Goal: Information Seeking & Learning: Understand process/instructions

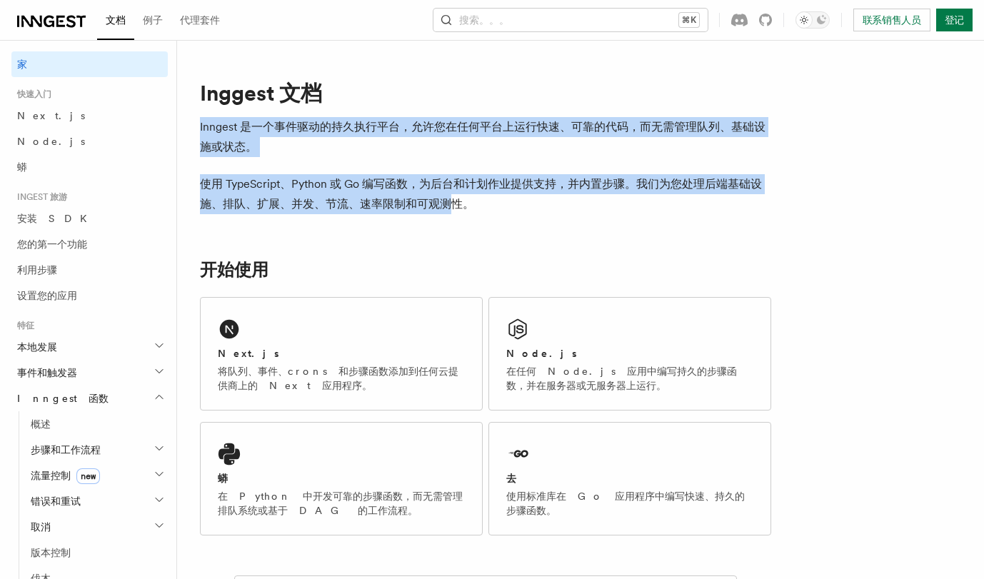
drag, startPoint x: 491, startPoint y: 208, endPoint x: 233, endPoint y: 136, distance: 267.8
click at [253, 150] on font "Inngest 是一个事件驱动的持久执行平台，允许您在任何平台上运行快速、可靠的代码，而无需管理队列、基础设施或状态。" at bounding box center [482, 137] width 565 height 34
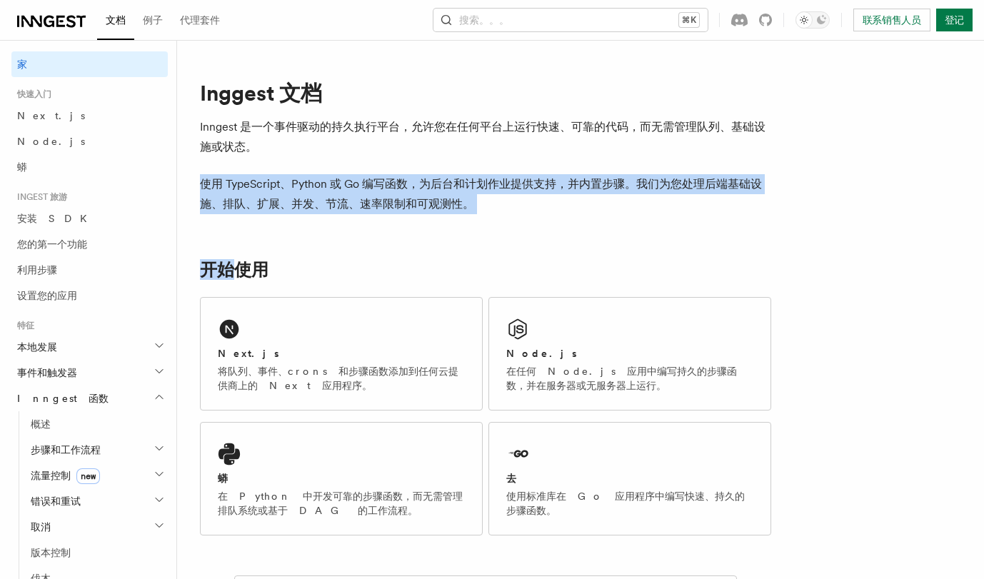
drag, startPoint x: 253, startPoint y: 150, endPoint x: 341, endPoint y: 236, distance: 123.2
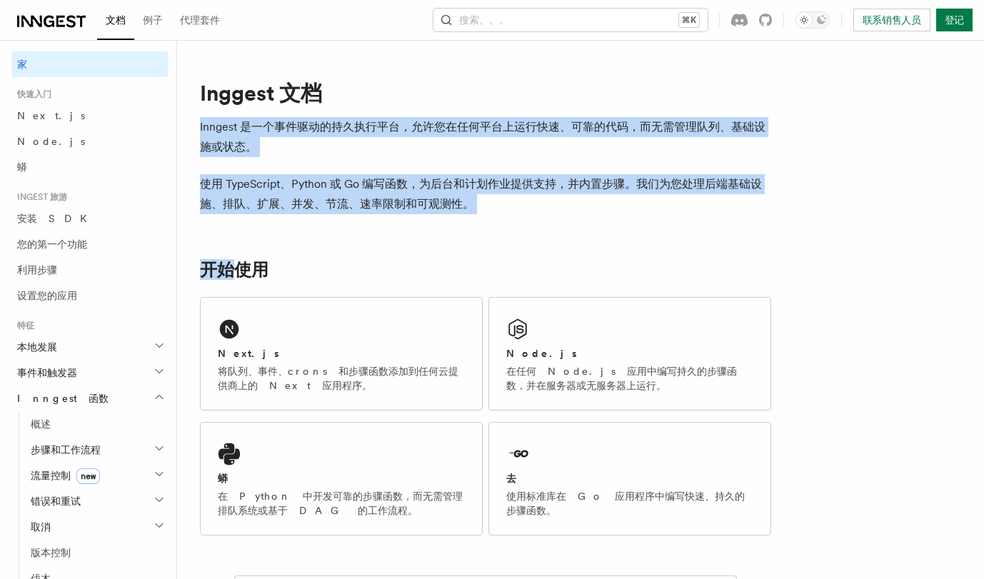
drag, startPoint x: 341, startPoint y: 236, endPoint x: 186, endPoint y: 128, distance: 189.1
click at [253, 138] on p "Inngest 是一个事件驱动的持久执行平台，允许您在任何平台上运行快速、可靠的代码，而无需管理队列、基础设施或状态。" at bounding box center [485, 137] width 571 height 40
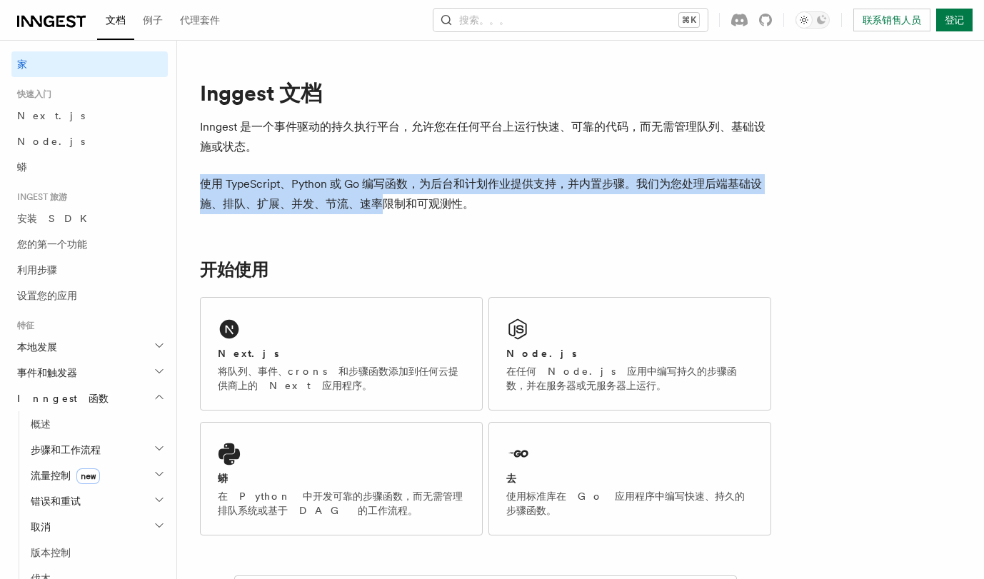
drag, startPoint x: 253, startPoint y: 138, endPoint x: 358, endPoint y: 212, distance: 128.6
click at [358, 212] on p "使用 TypeScript、Python 或 Go 编写函数，为后台和计划作业提供支持，并内置步骤。我们为您处理后端基础设施、排队、扩展、并发、节流、速率限制…" at bounding box center [485, 194] width 571 height 40
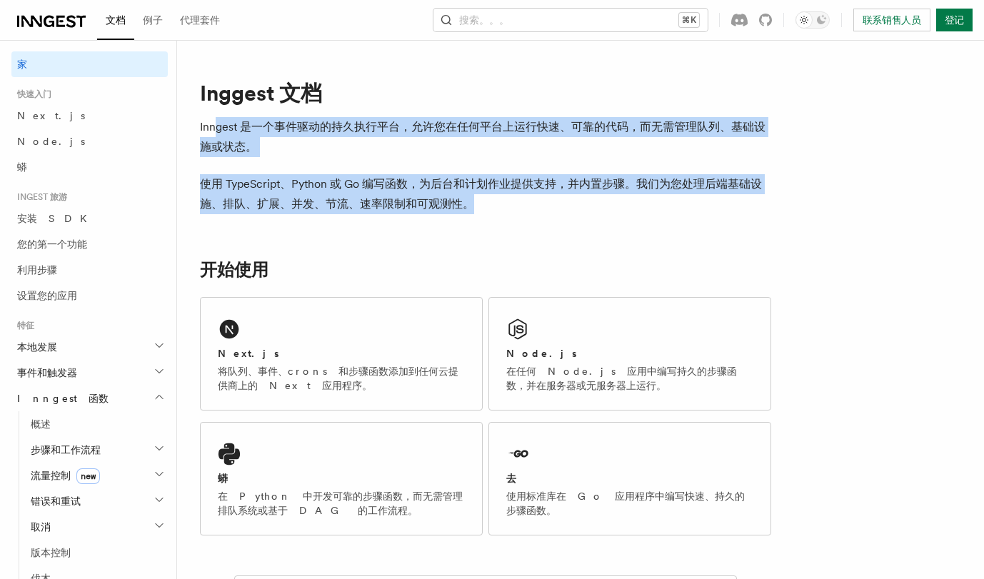
drag, startPoint x: 491, startPoint y: 206, endPoint x: 209, endPoint y: 116, distance: 296.0
click at [411, 192] on p "使用 TypeScript、Python 或 Go 编写函数，为后台和计划作业提供支持，并内置步骤。我们为您处理后端基础设施、排队、扩展、并发、节流、速率限制…" at bounding box center [485, 194] width 571 height 40
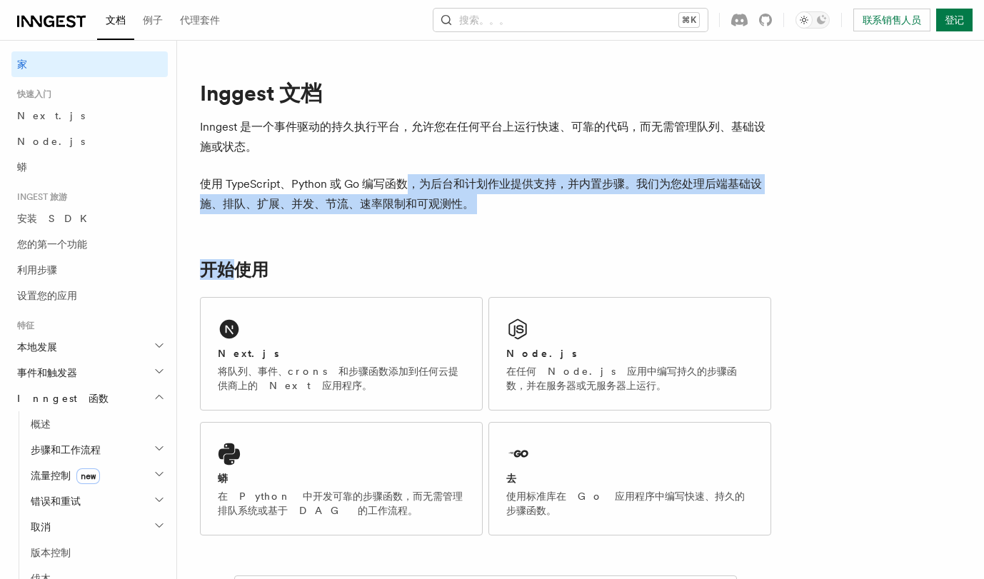
drag, startPoint x: 411, startPoint y: 192, endPoint x: 463, endPoint y: 234, distance: 66.5
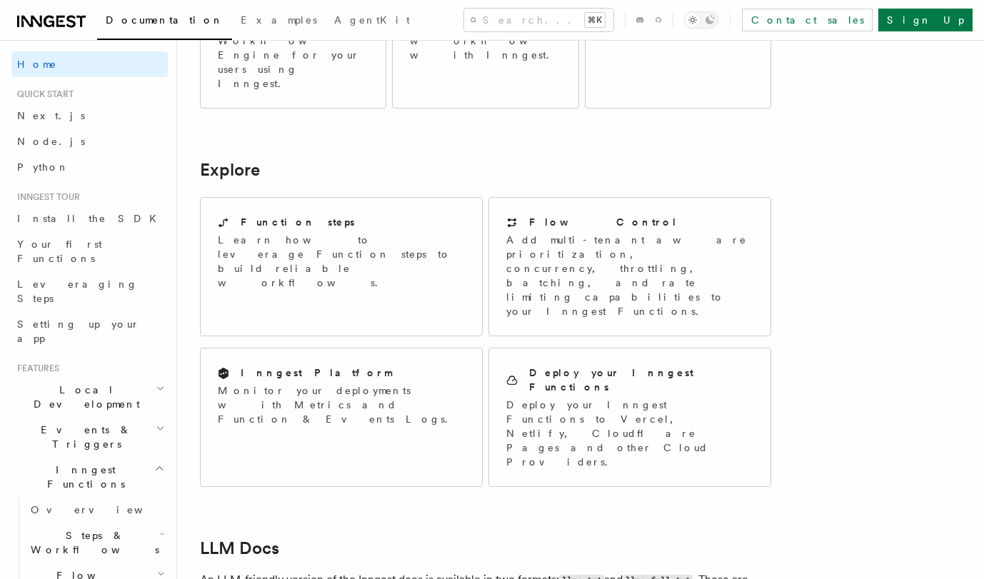
scroll to position [1041, 0]
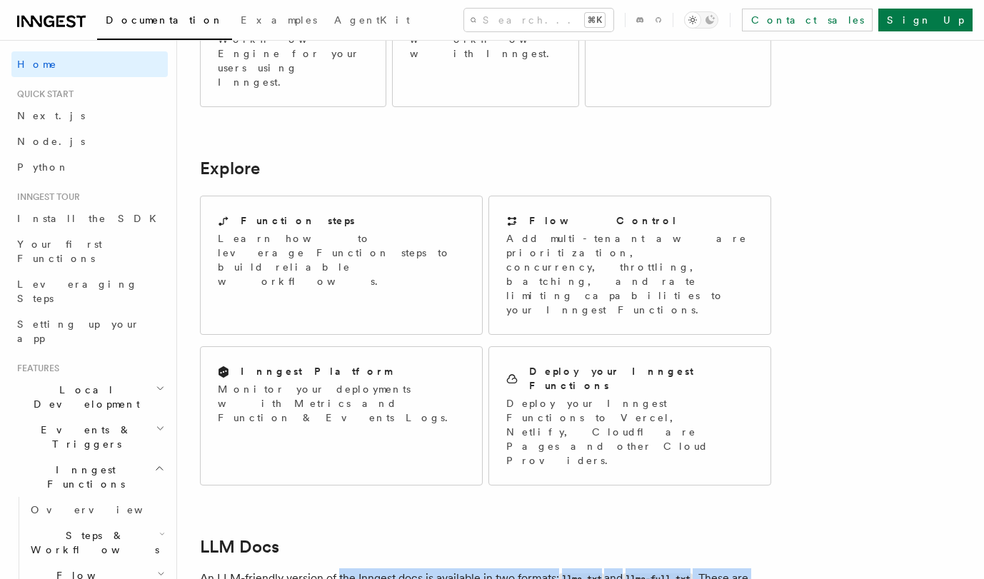
drag, startPoint x: 339, startPoint y: 216, endPoint x: 389, endPoint y: 404, distance: 194.3
click at [389, 404] on article "Inngest Documentation Inngest is an event-driven durable execution platform tha…" at bounding box center [512, 87] width 624 height 2130
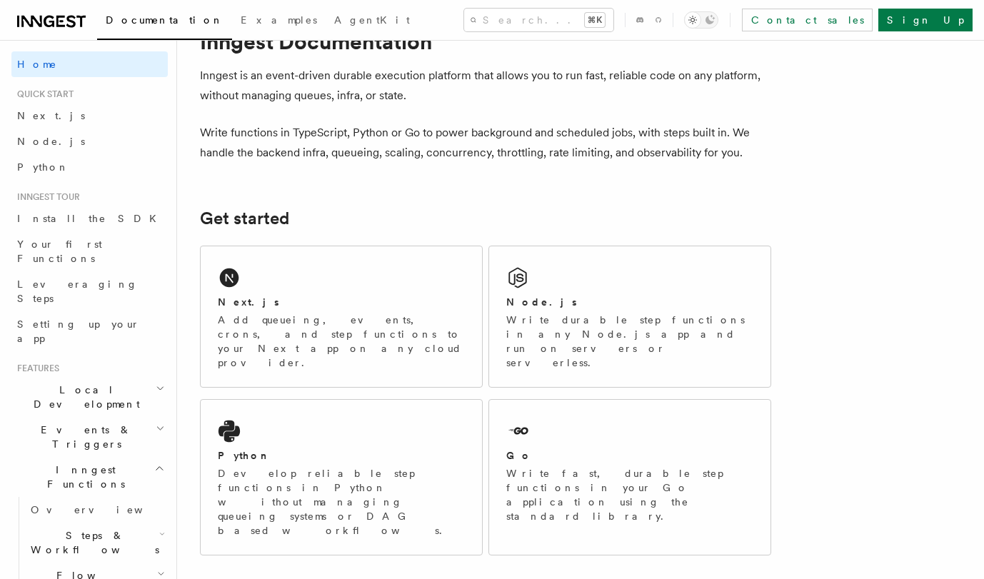
scroll to position [0, 0]
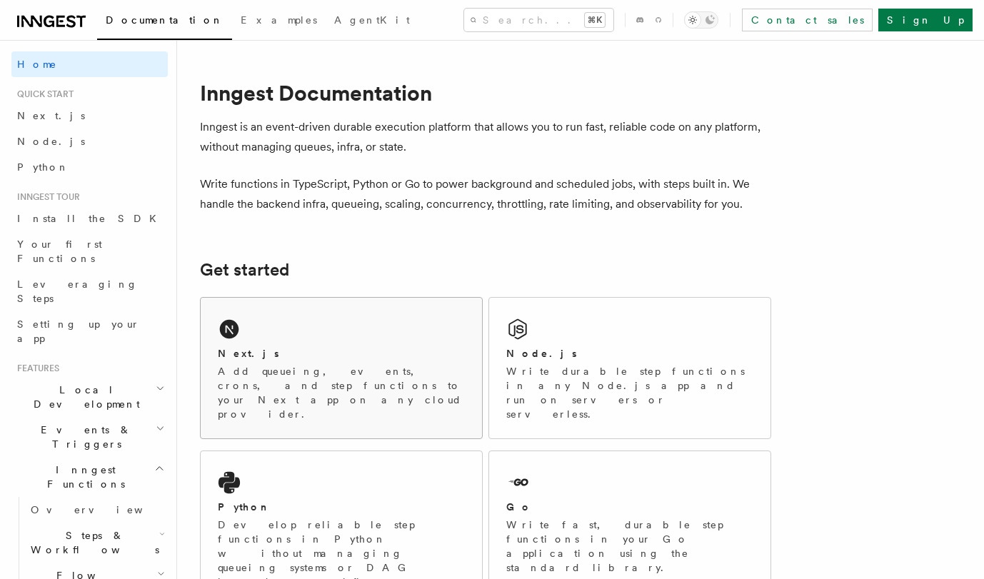
click at [279, 336] on div "Next.js Add queueing, events, crons, and step functions to your Next app on any…" at bounding box center [341, 368] width 281 height 141
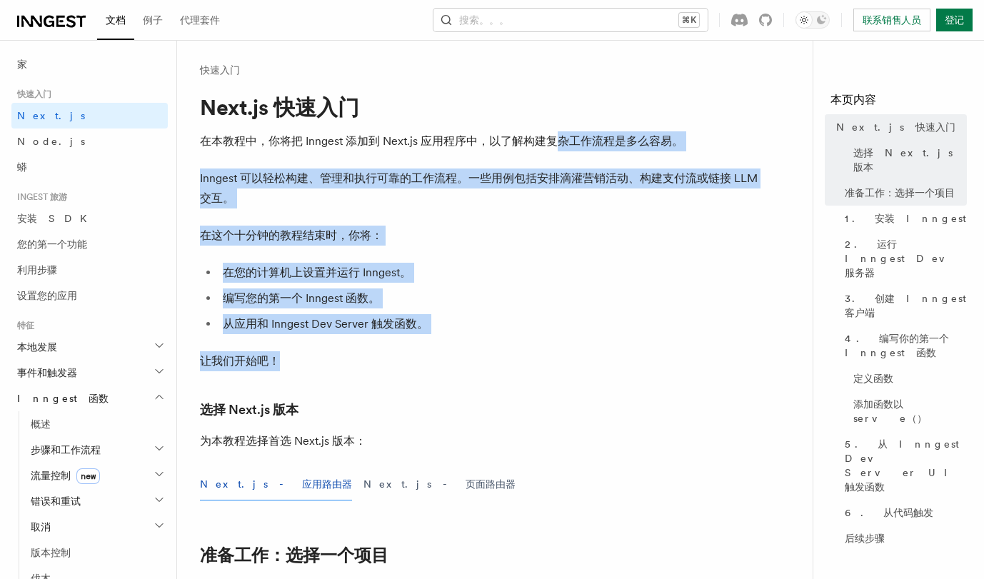
drag, startPoint x: 556, startPoint y: 132, endPoint x: 554, endPoint y: 364, distance: 232.0
click at [554, 364] on p "让我们开始吧！" at bounding box center [485, 361] width 571 height 20
drag, startPoint x: 554, startPoint y: 364, endPoint x: 437, endPoint y: 139, distance: 254.2
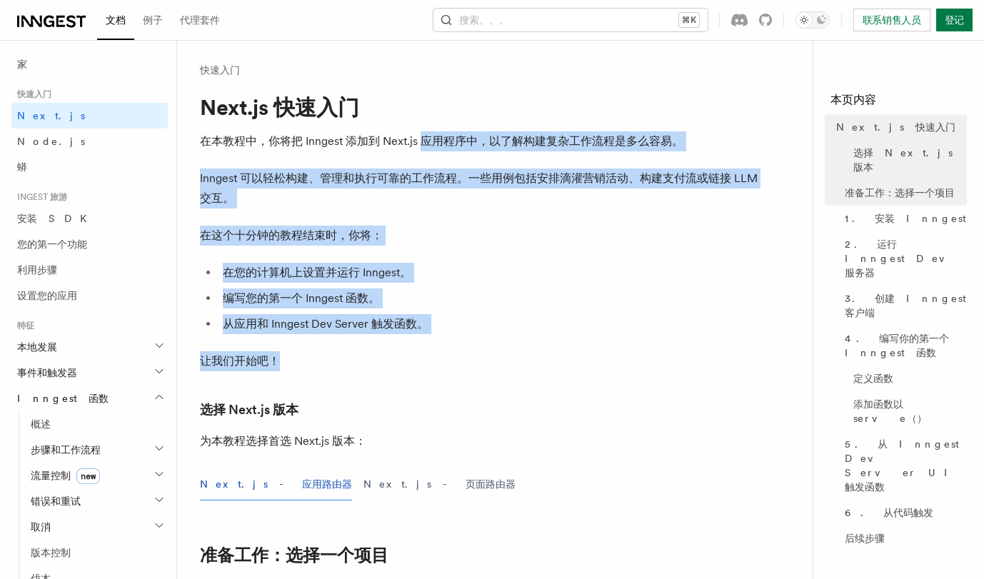
click at [437, 139] on font "在本教程中，你将把 Inngest 添加到 Next.js 应用程序中，以了解构建复杂工作流程是多么容易。" at bounding box center [441, 141] width 483 height 14
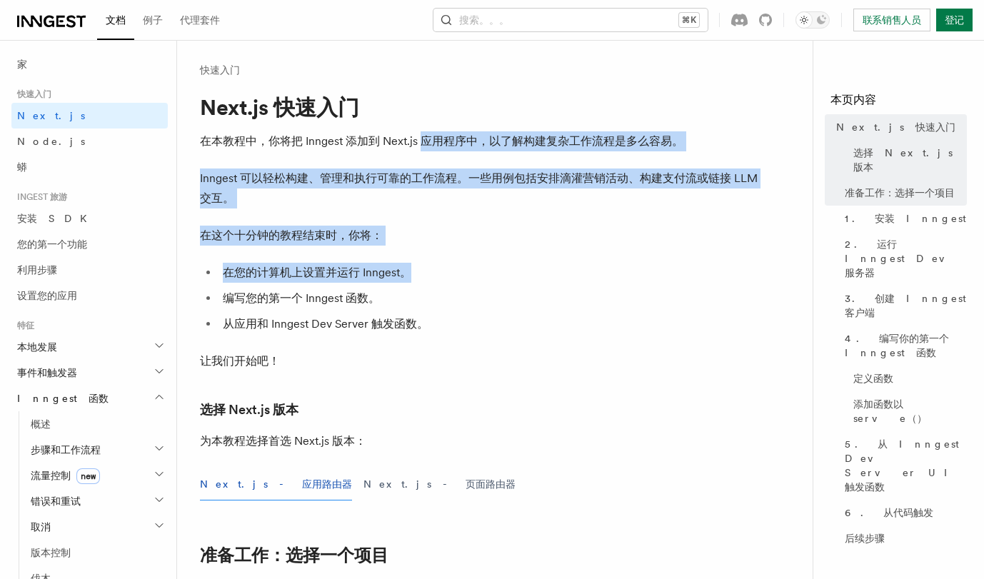
drag, startPoint x: 437, startPoint y: 139, endPoint x: 460, endPoint y: 267, distance: 130.5
click at [460, 267] on li "在您的计算机上设置并运行 Inngest。" at bounding box center [494, 273] width 553 height 20
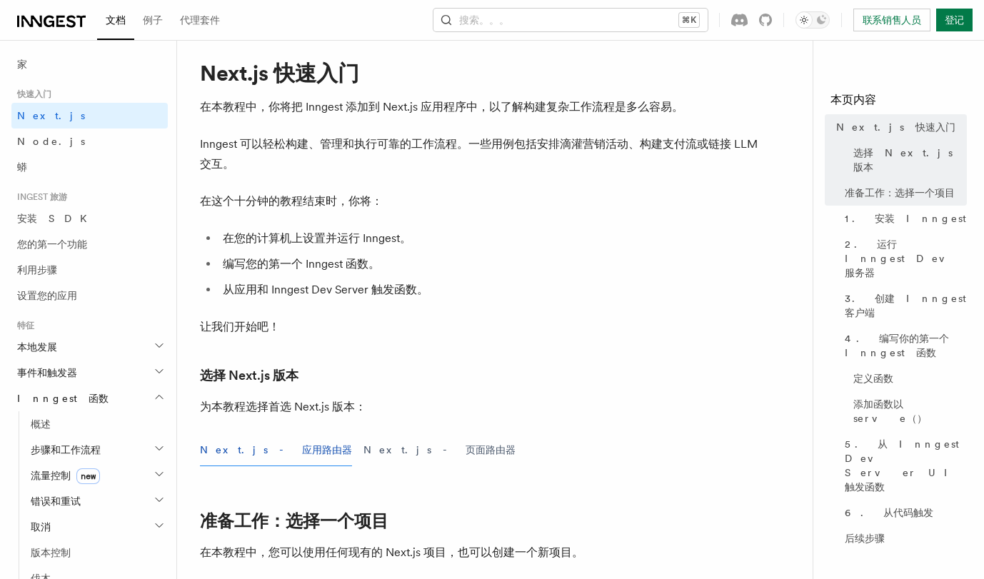
scroll to position [40, 0]
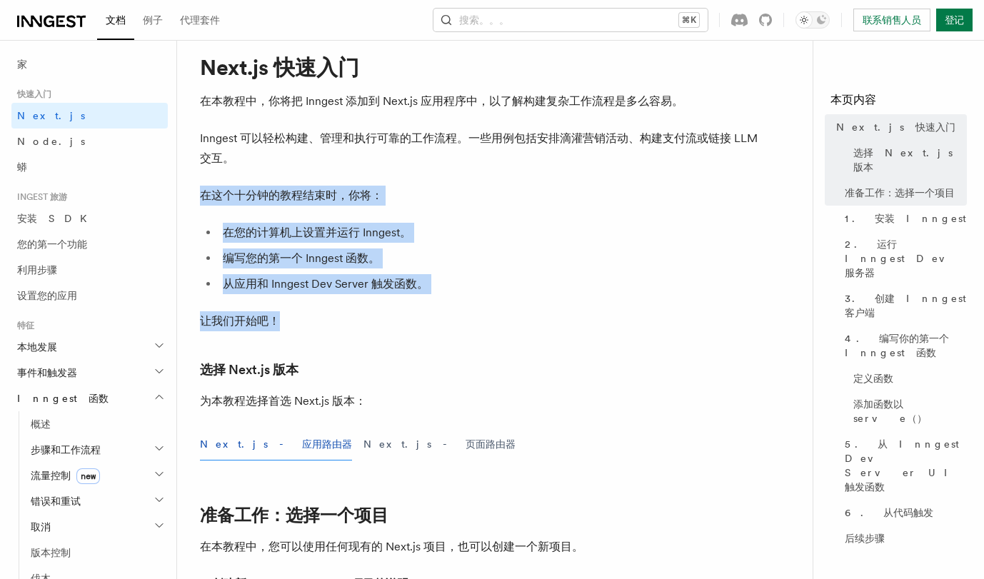
drag, startPoint x: 302, startPoint y: 166, endPoint x: 343, endPoint y: 330, distance: 169.2
click at [343, 330] on p "让我们开始吧！" at bounding box center [485, 321] width 571 height 20
drag, startPoint x: 343, startPoint y: 330, endPoint x: 264, endPoint y: 196, distance: 154.9
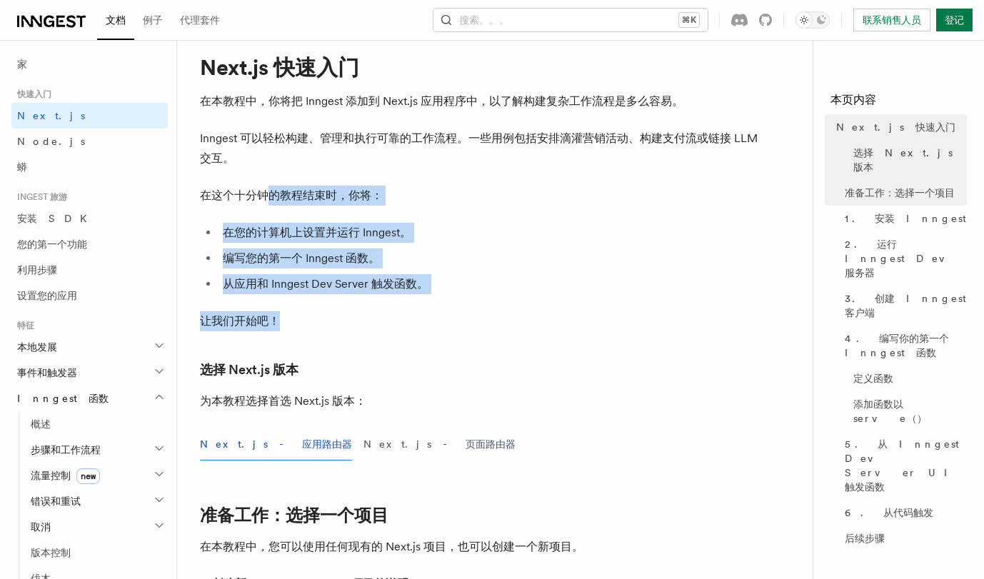
click at [264, 196] on font "在这个十分钟的教程结束时，你将：" at bounding box center [291, 195] width 183 height 14
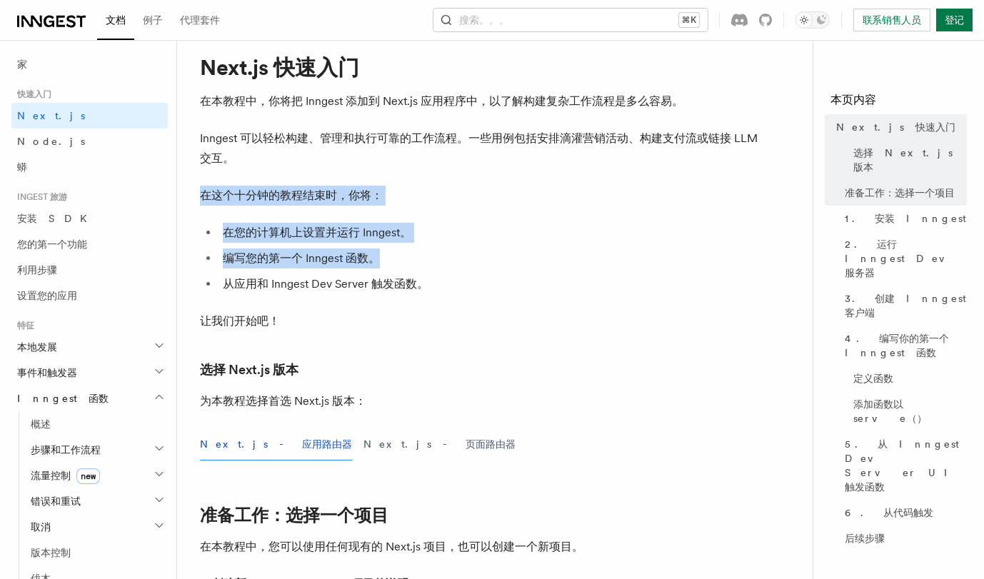
drag, startPoint x: 263, startPoint y: 181, endPoint x: 298, endPoint y: 271, distance: 97.2
click at [298, 271] on ul "在您的计算机上设置并运行 Inngest。 编写您的第一个 Inngest 函数。 从应用和 Inngest Dev Server 触发函数。" at bounding box center [485, 258] width 571 height 71
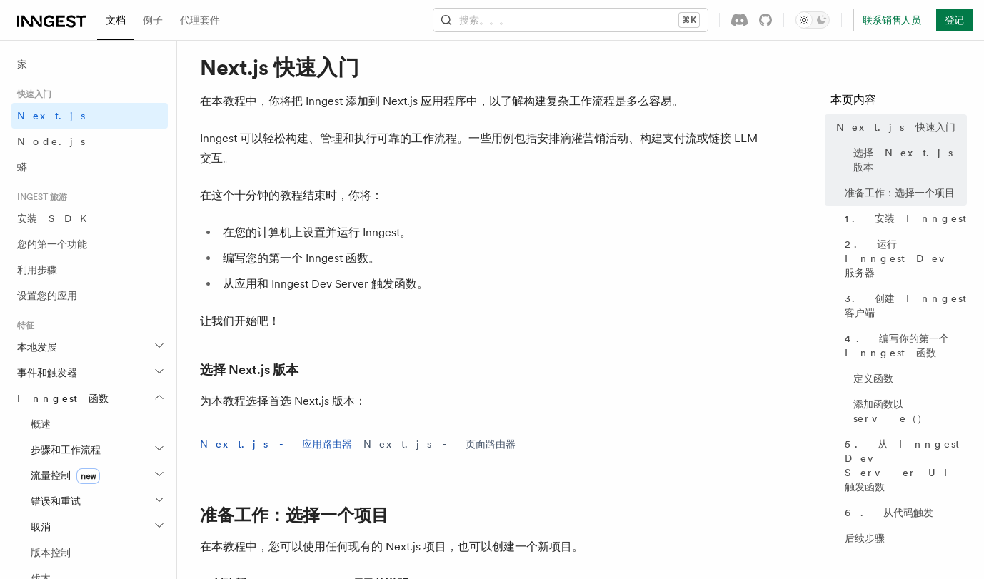
click at [338, 129] on p "Inngest 可以轻松构建、管理和执行可靠的工作流程。一些用例包括安排滴灌营销活动、构建支付流或链接 LLM 交互。" at bounding box center [485, 149] width 571 height 40
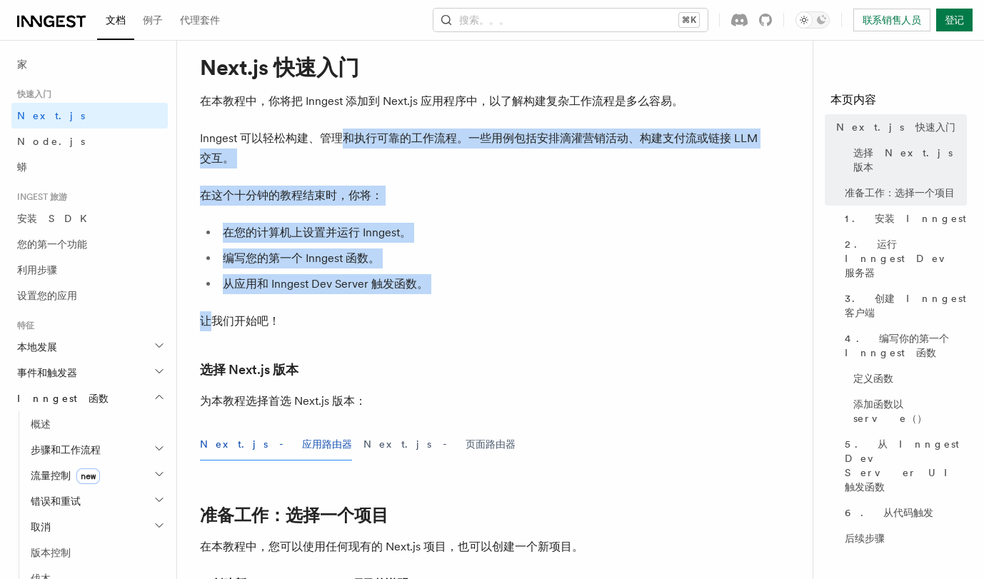
drag, startPoint x: 338, startPoint y: 129, endPoint x: 389, endPoint y: 308, distance: 187.1
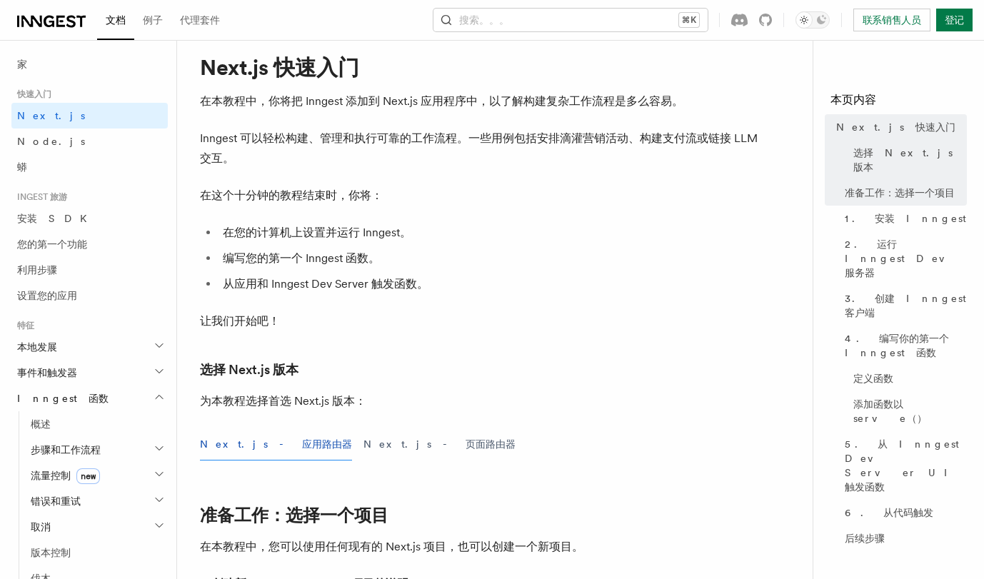
click at [381, 368] on h3 "选择 Next.js 版本" at bounding box center [485, 370] width 571 height 20
click at [308, 144] on font "Inngest 可以轻松构建、管理和执行可靠的工作流程。一些用例包括安排滴灌营销活动、构建支付流或链接 LLM 交互。" at bounding box center [479, 148] width 558 height 34
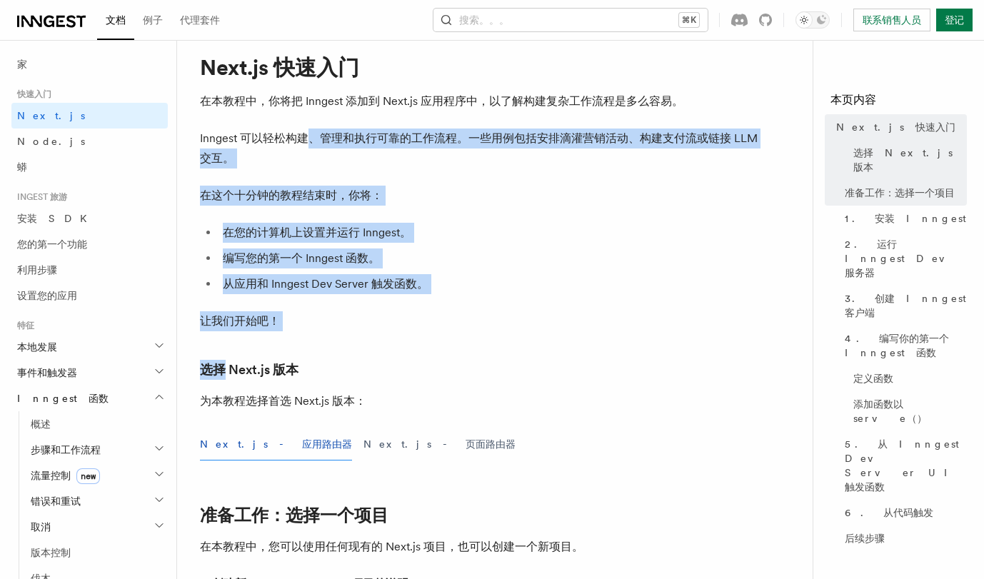
drag, startPoint x: 308, startPoint y: 144, endPoint x: 385, endPoint y: 356, distance: 225.6
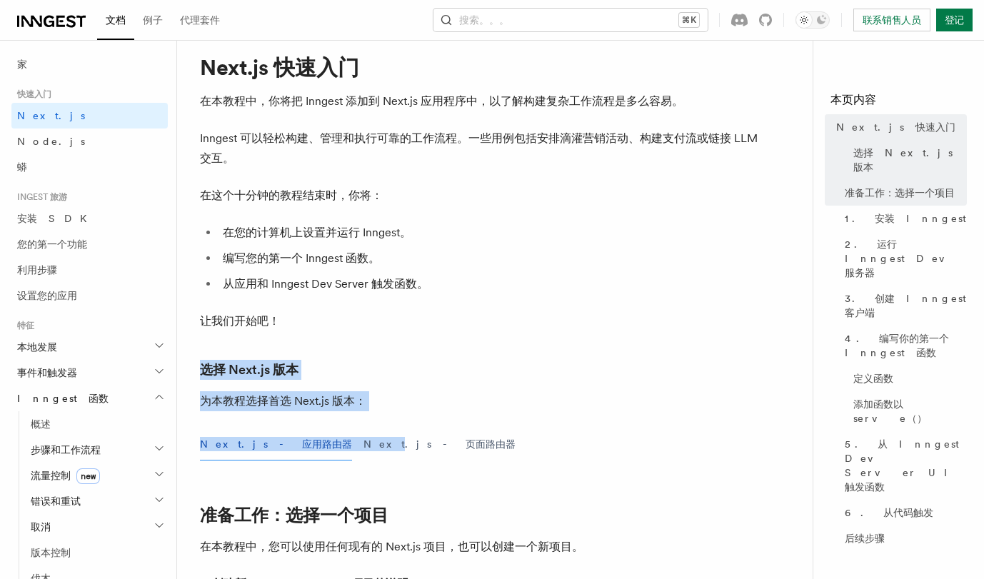
drag, startPoint x: 385, startPoint y: 356, endPoint x: 401, endPoint y: 411, distance: 58.1
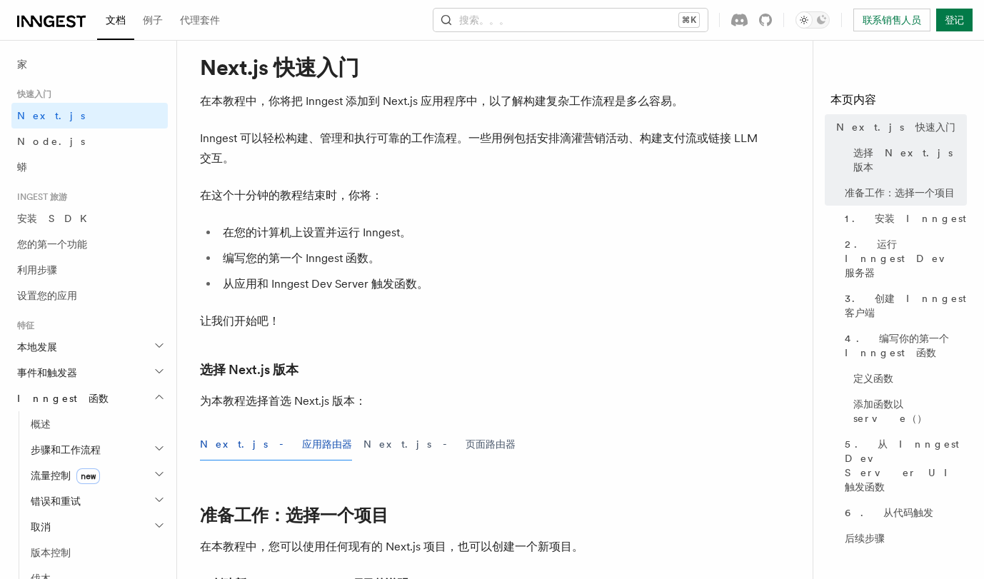
click at [499, 318] on p "让我们开始吧！" at bounding box center [485, 321] width 571 height 20
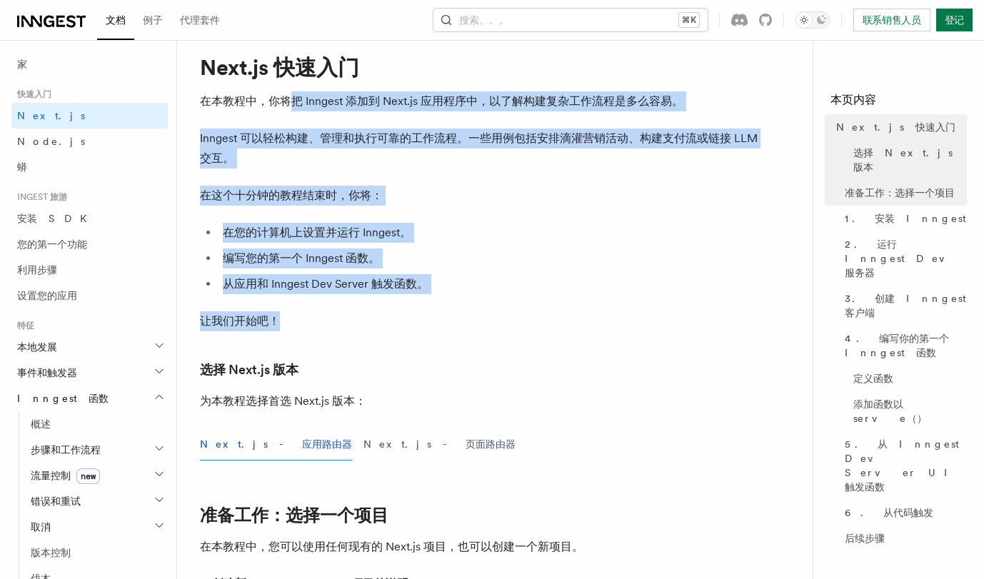
drag, startPoint x: 499, startPoint y: 318, endPoint x: 292, endPoint y: 104, distance: 297.9
click at [346, 134] on font "Inngest 可以轻松构建、管理和执行可靠的工作流程。一些用例包括安排滴灌营销活动、构建支付流或链接 LLM 交互。" at bounding box center [479, 148] width 558 height 34
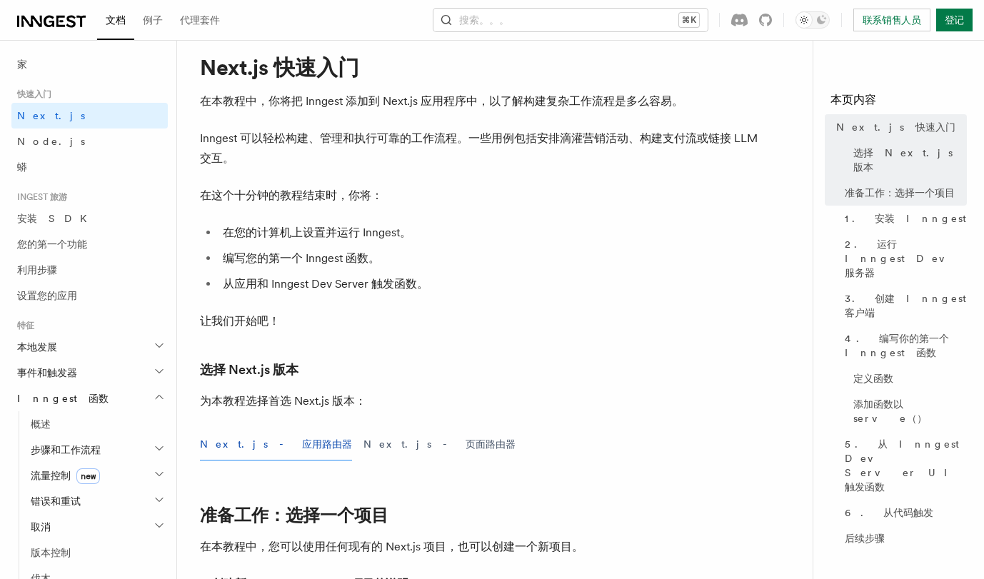
scroll to position [0, 0]
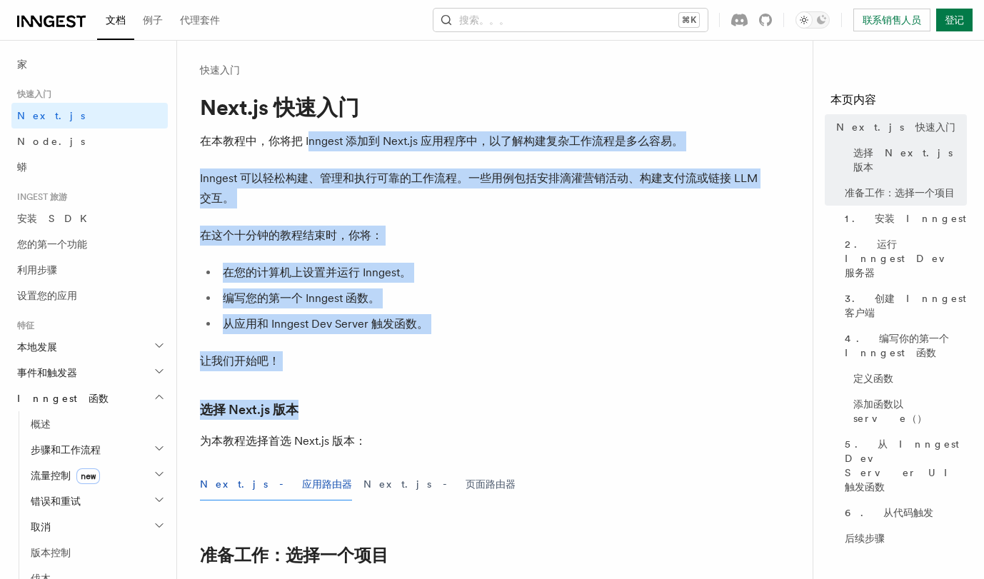
drag, startPoint x: 308, startPoint y: 145, endPoint x: 343, endPoint y: 413, distance: 270.7
click at [343, 413] on h3 "选择 Next.js 版本" at bounding box center [485, 410] width 571 height 20
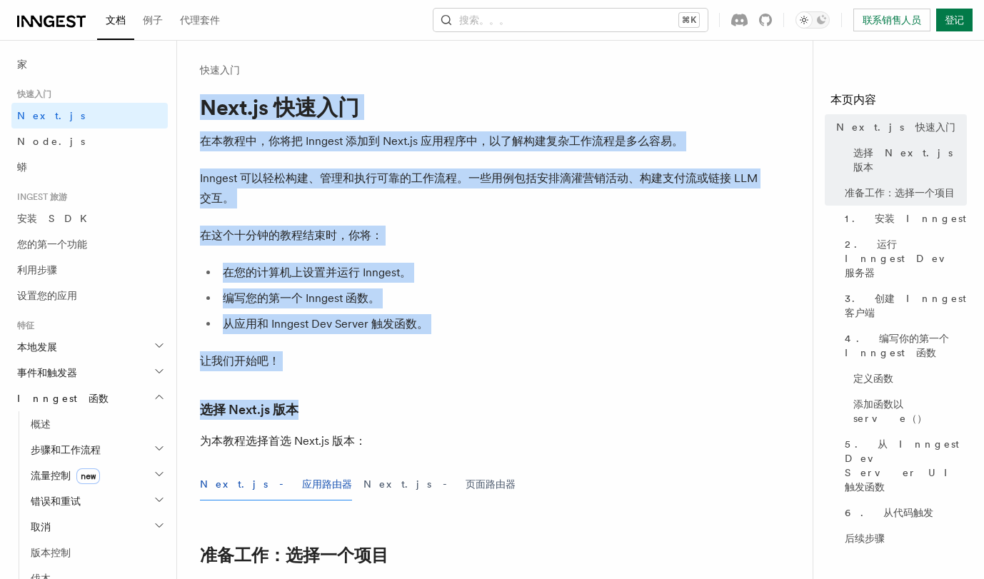
drag, startPoint x: 343, startPoint y: 413, endPoint x: 187, endPoint y: 119, distance: 332.8
click at [233, 136] on font "在本教程中，你将把 Inngest 添加到 Next.js 应用程序中，以了解构建复杂工作流程是多么容易。" at bounding box center [441, 141] width 483 height 14
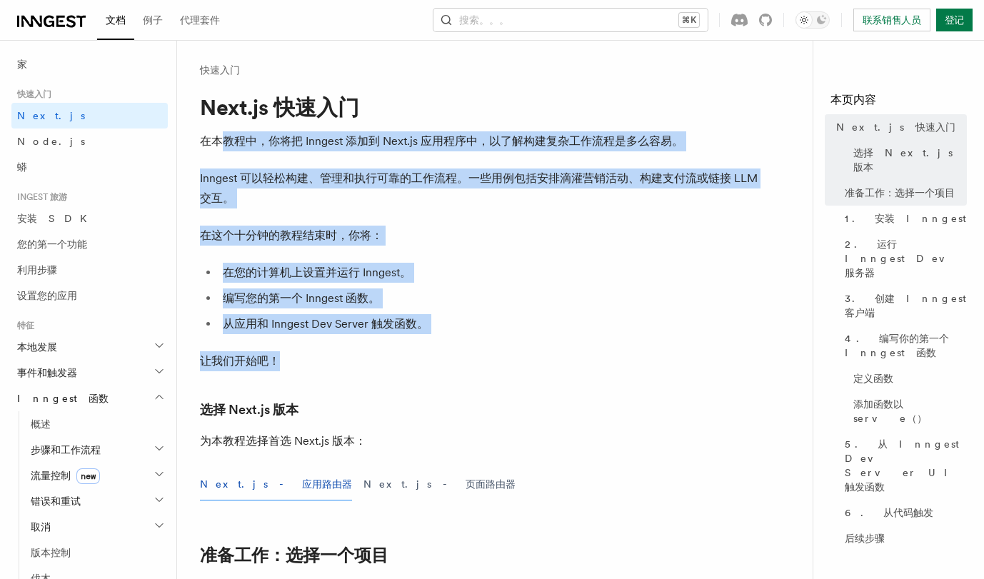
drag, startPoint x: 233, startPoint y: 136, endPoint x: 302, endPoint y: 363, distance: 237.4
click at [302, 363] on p "让我们开始吧！" at bounding box center [485, 361] width 571 height 20
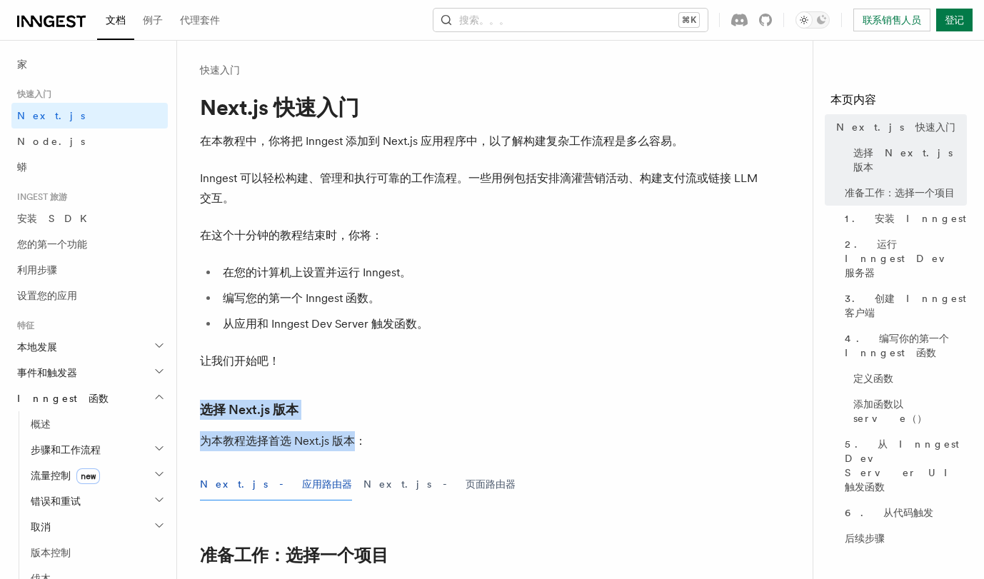
drag, startPoint x: 302, startPoint y: 363, endPoint x: 338, endPoint y: 438, distance: 82.7
click at [338, 438] on font "为本教程选择首选 Next.js 版本：" at bounding box center [283, 441] width 166 height 14
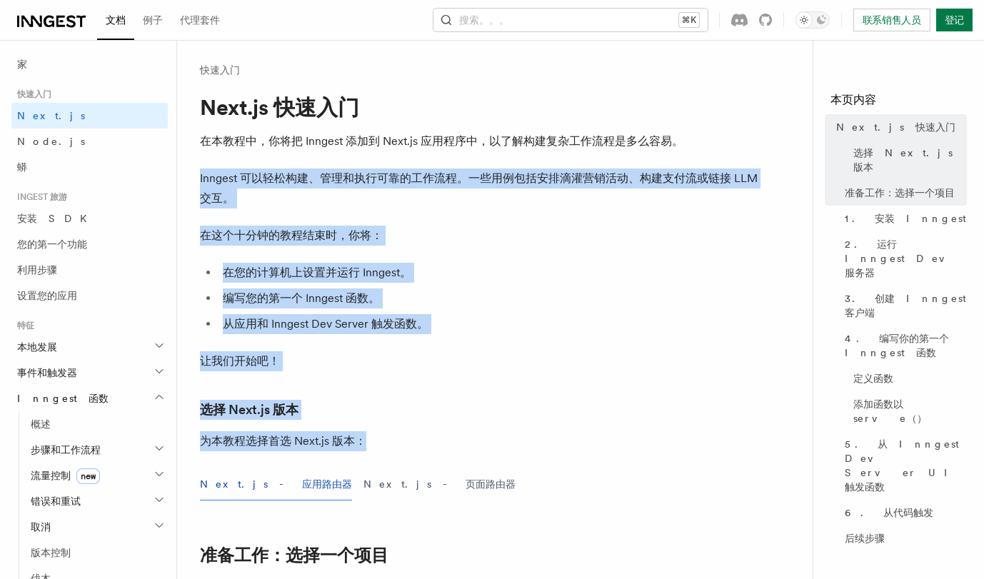
drag, startPoint x: 374, startPoint y: 444, endPoint x: 187, endPoint y: 141, distance: 355.8
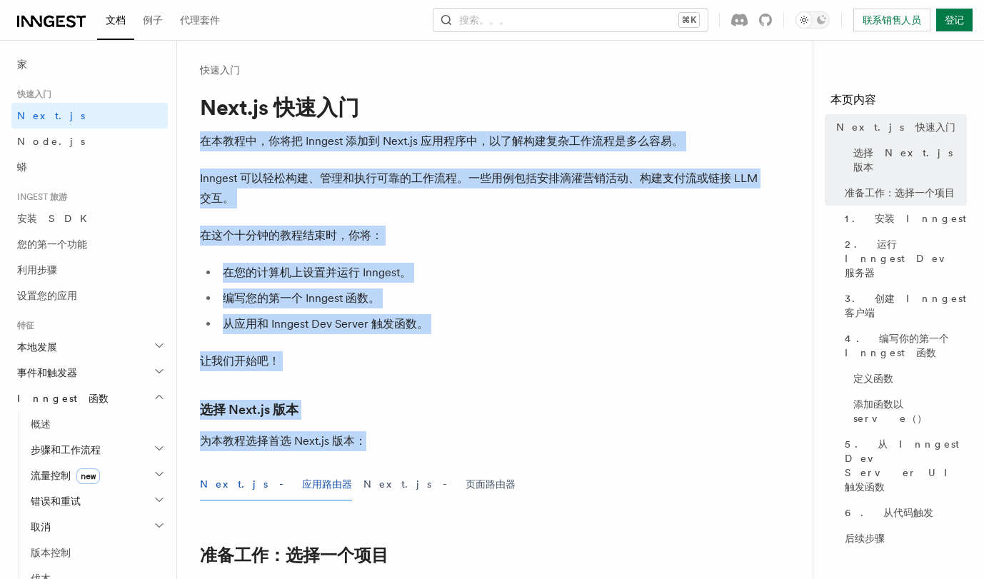
click at [366, 273] on font "在您的计算机上设置并运行 Inngest。" at bounding box center [317, 273] width 188 height 14
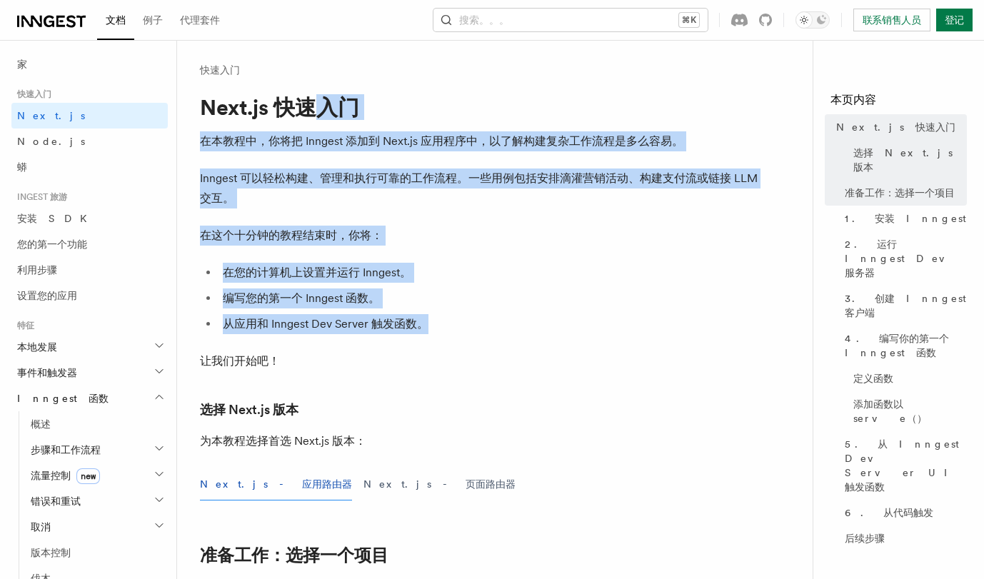
drag, startPoint x: 344, startPoint y: 223, endPoint x: 375, endPoint y: 342, distance: 123.1
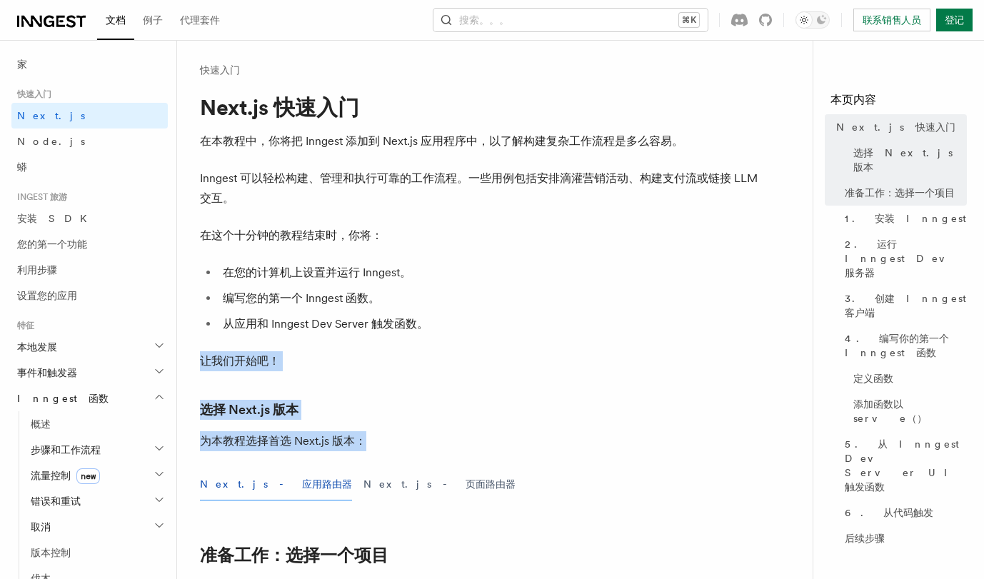
drag, startPoint x: 375, startPoint y: 342, endPoint x: 414, endPoint y: 450, distance: 115.4
click at [414, 450] on p "为本教程选择首选 Next.js 版本：" at bounding box center [485, 441] width 571 height 20
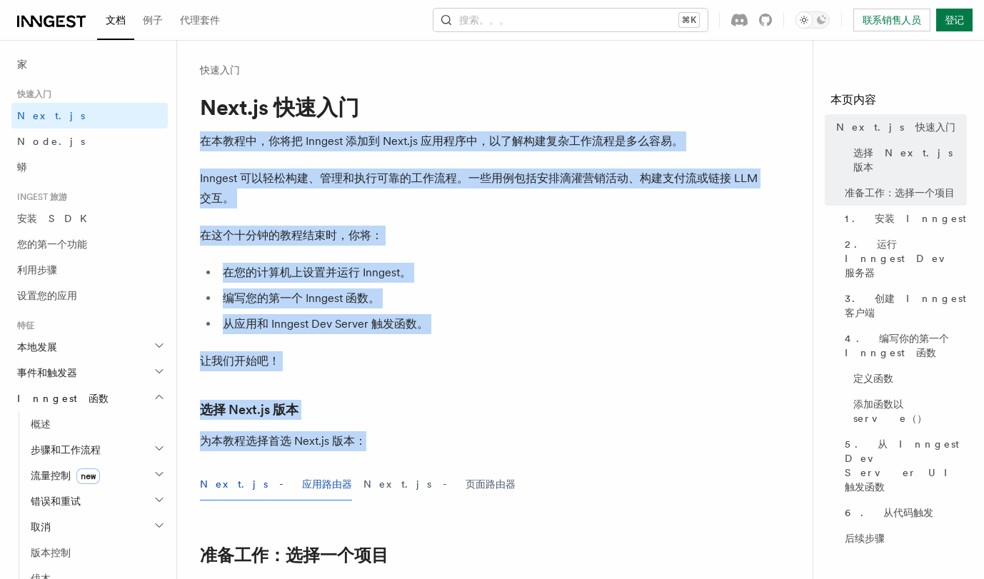
drag, startPoint x: 414, startPoint y: 450, endPoint x: 257, endPoint y: 121, distance: 364.7
click at [387, 287] on ul "在您的计算机上设置并运行 Inngest。 编写您的第一个 Inngest 函数。 从应用和 Inngest Dev Server 触发函数。" at bounding box center [485, 298] width 571 height 71
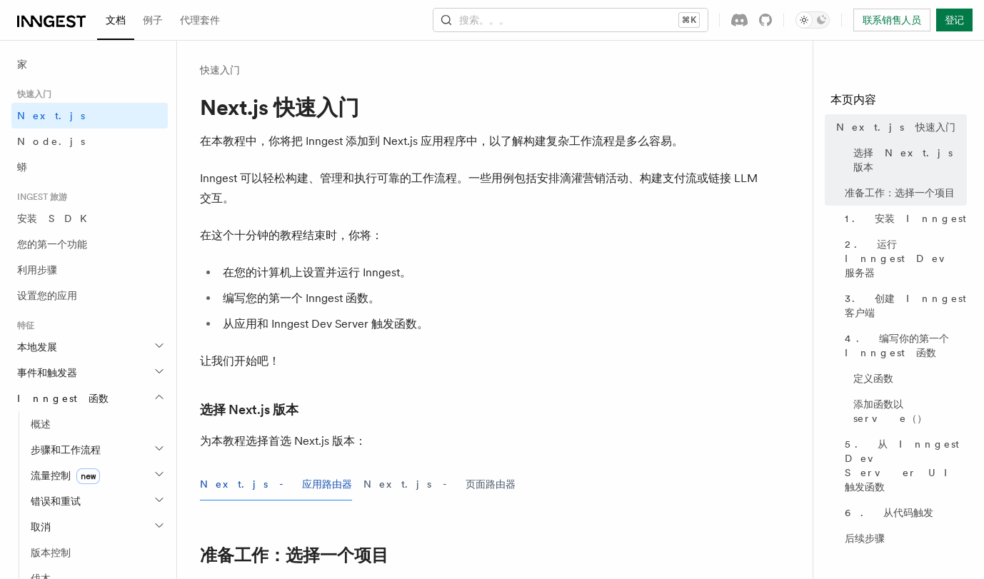
scroll to position [291, 0]
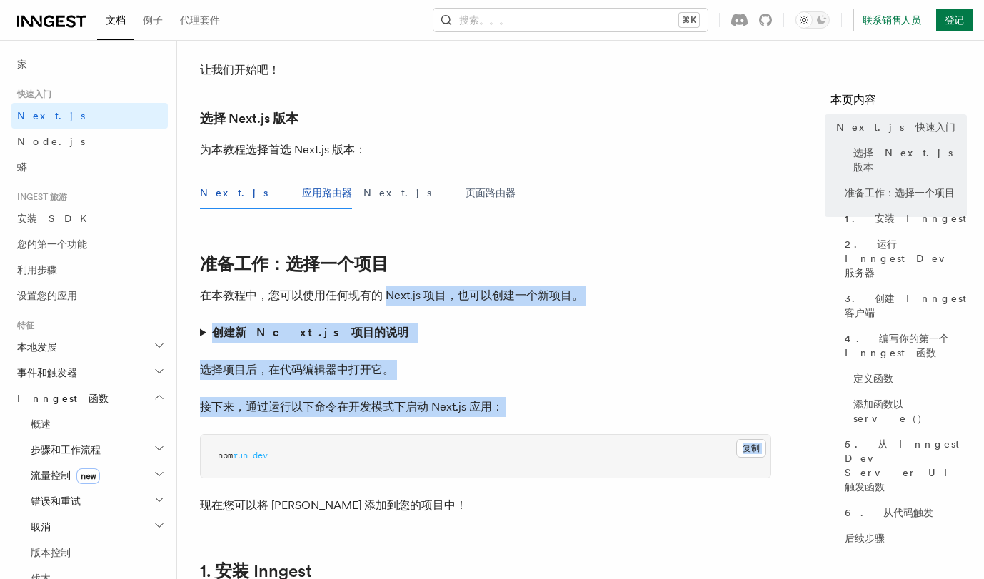
drag, startPoint x: 387, startPoint y: 287, endPoint x: 423, endPoint y: 437, distance: 154.3
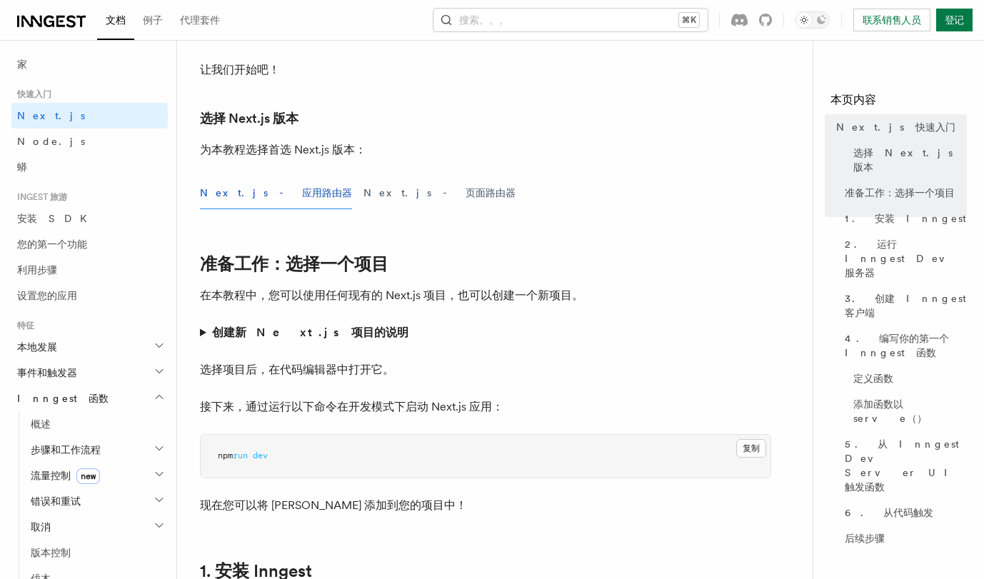
click at [515, 474] on pre "npm run dev" at bounding box center [486, 456] width 570 height 43
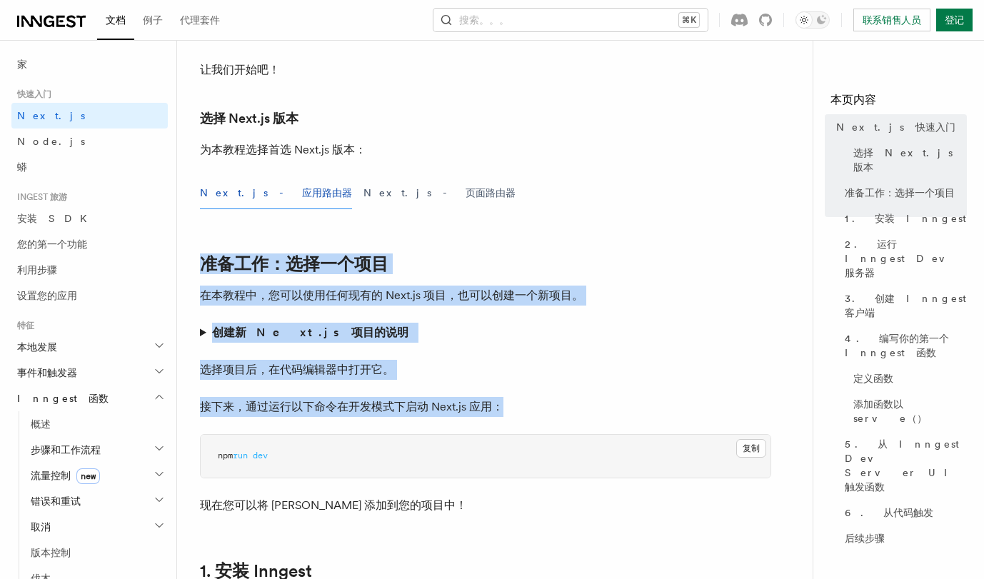
drag, startPoint x: 503, startPoint y: 416, endPoint x: 493, endPoint y: 249, distance: 167.4
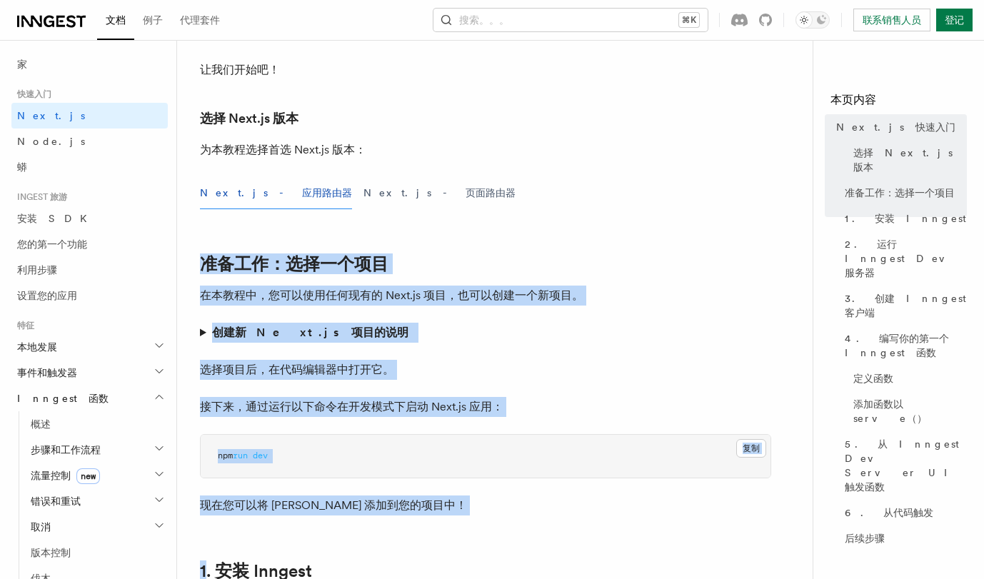
drag, startPoint x: 493, startPoint y: 249, endPoint x: 492, endPoint y: 535, distance: 286.3
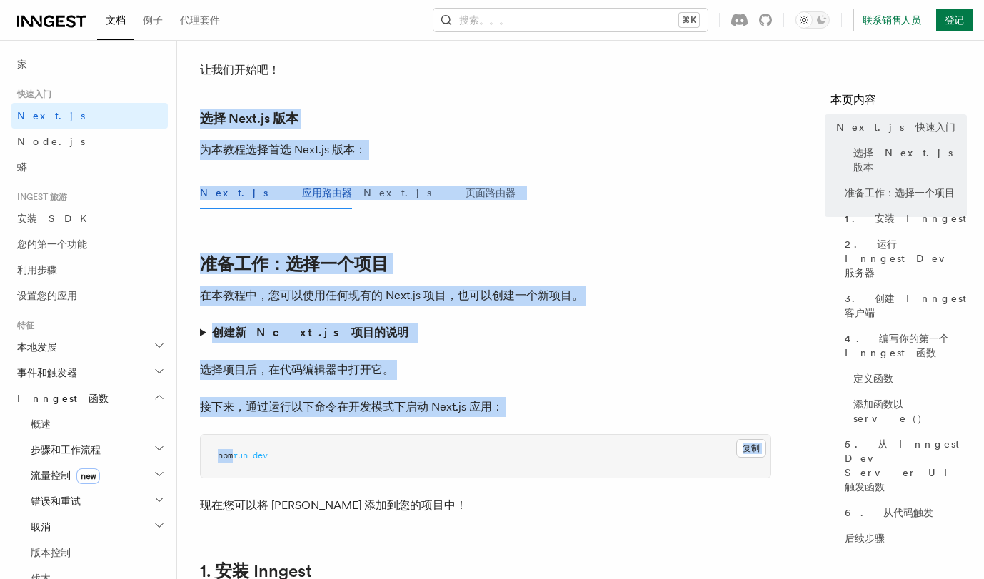
drag, startPoint x: 508, startPoint y: 105, endPoint x: 522, endPoint y: 440, distance: 335.9
click at [538, 410] on p "接下来，通过运行以下命令在开发模式下启动 Next.js 应用：" at bounding box center [485, 407] width 571 height 20
drag, startPoint x: 542, startPoint y: 409, endPoint x: 400, endPoint y: 134, distance: 309.4
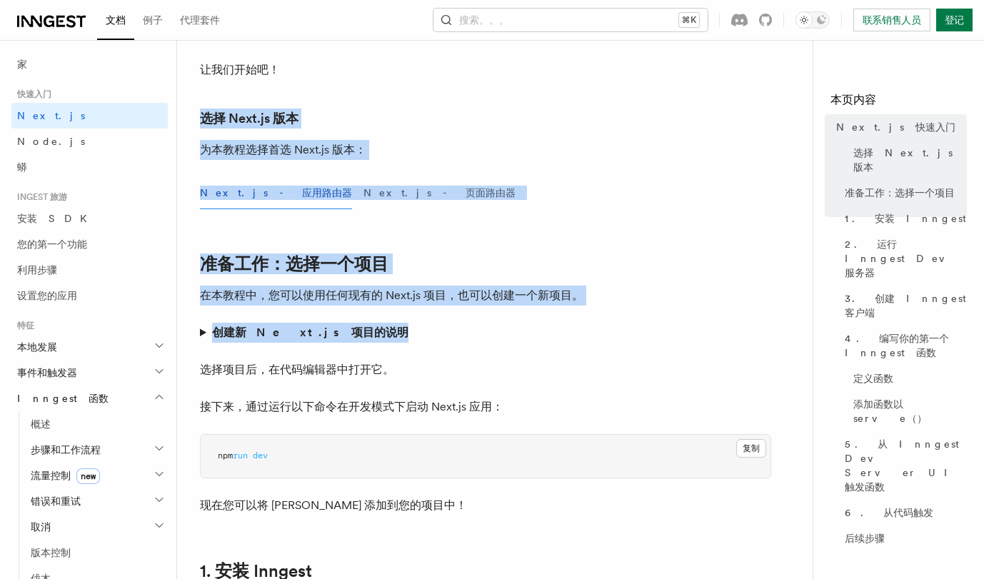
drag, startPoint x: 341, startPoint y: 83, endPoint x: 504, endPoint y: 361, distance: 322.5
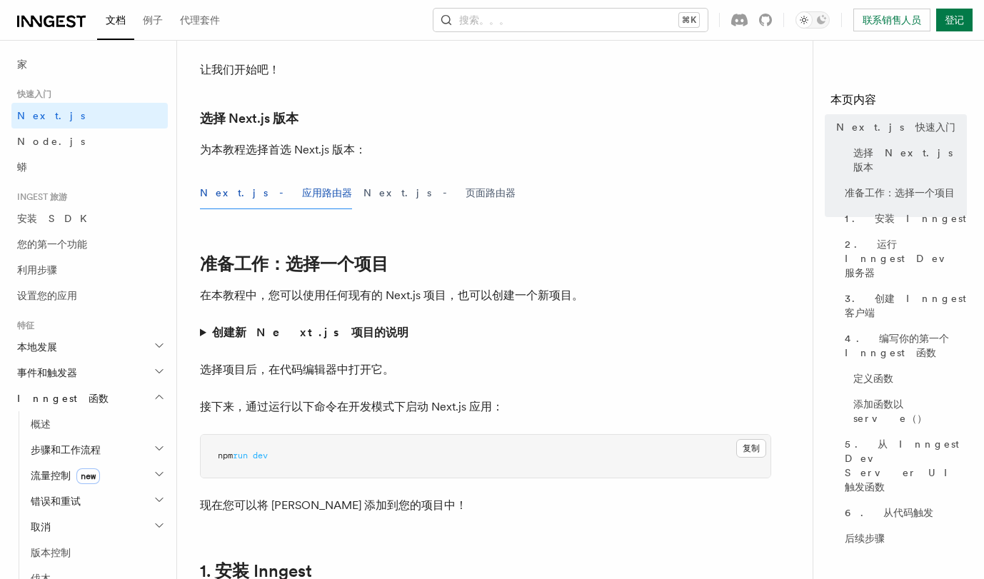
click at [508, 361] on p "选择项目后，在代码编辑器中打开它。" at bounding box center [485, 370] width 571 height 20
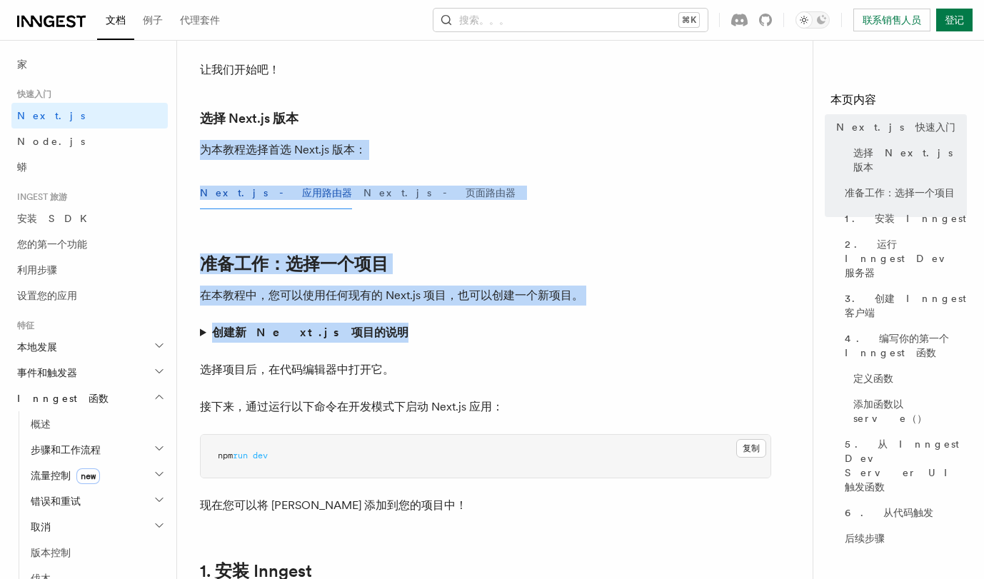
drag, startPoint x: 729, startPoint y: 129, endPoint x: 764, endPoint y: 326, distance: 199.4
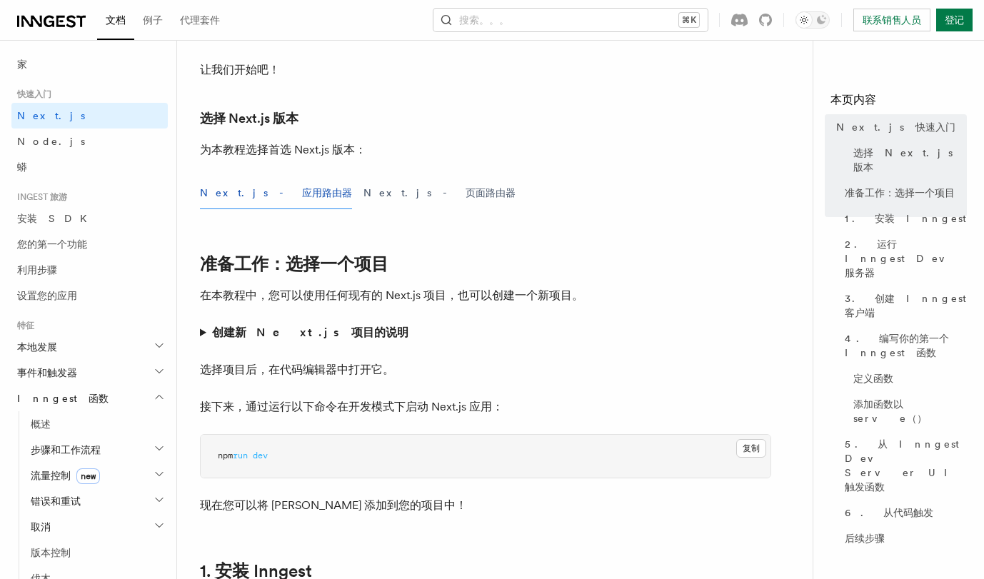
click at [695, 181] on div "Next.js - 应用路由器 Next.js - 页面路由器" at bounding box center [485, 193] width 571 height 32
drag, startPoint x: 739, startPoint y: 150, endPoint x: 777, endPoint y: 141, distance: 39.5
click at [740, 149] on p "为本教程选择首选 Next.js 版本：" at bounding box center [485, 150] width 571 height 20
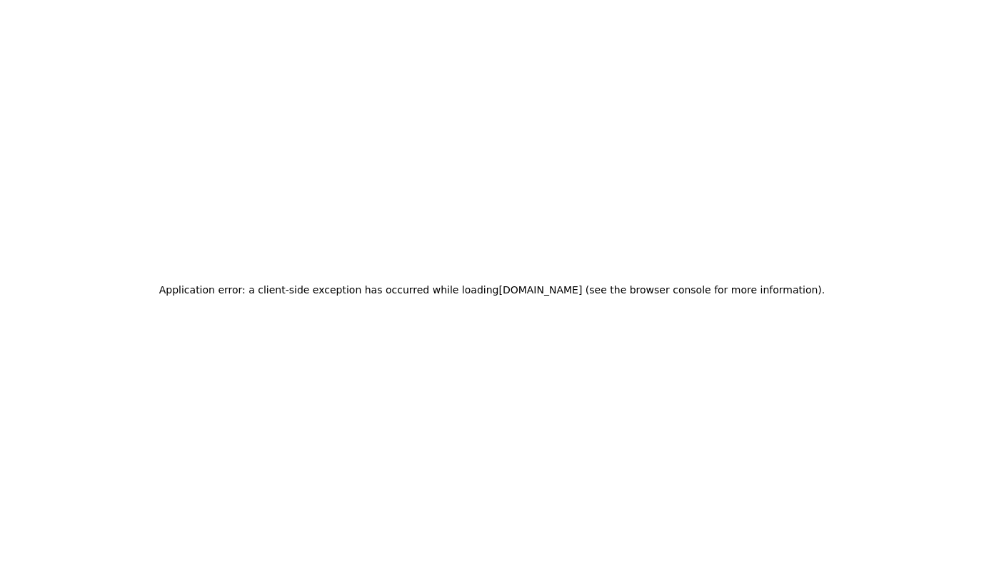
scroll to position [0, 0]
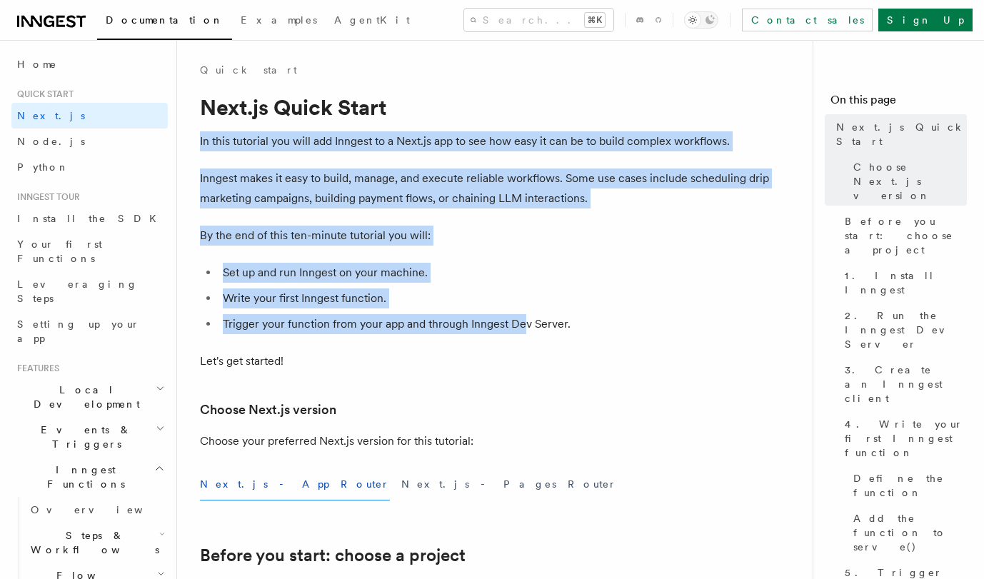
drag, startPoint x: 520, startPoint y: 116, endPoint x: 523, endPoint y: 333, distance: 217.0
click at [523, 333] on li "Trigger your function from your app and through Inngest Dev Server." at bounding box center [494, 324] width 553 height 20
drag, startPoint x: 523, startPoint y: 333, endPoint x: 424, endPoint y: 113, distance: 241.6
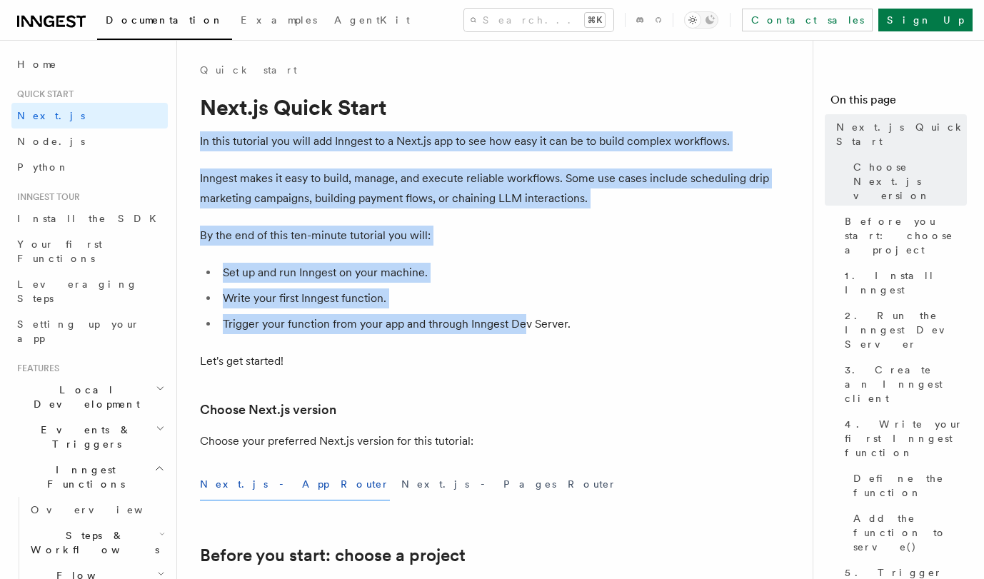
click at [424, 113] on h1 "Next.js Quick Start" at bounding box center [485, 107] width 571 height 26
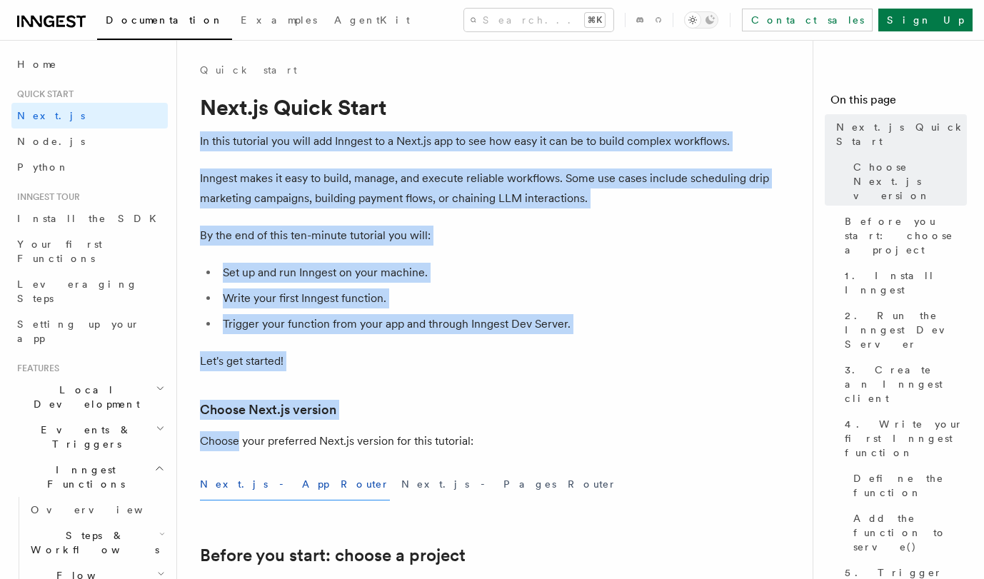
drag, startPoint x: 424, startPoint y: 113, endPoint x: 460, endPoint y: 426, distance: 315.4
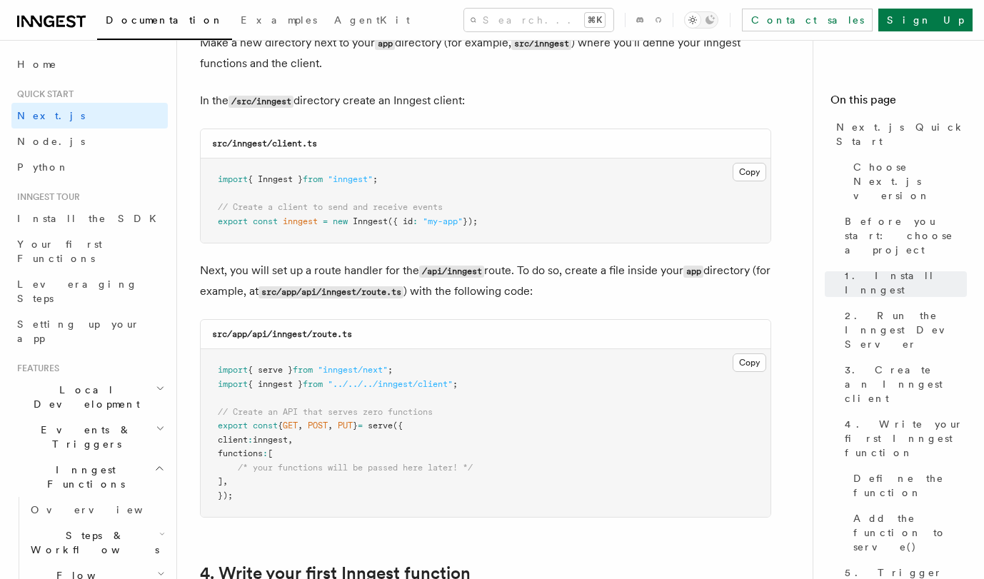
scroll to position [1801, 0]
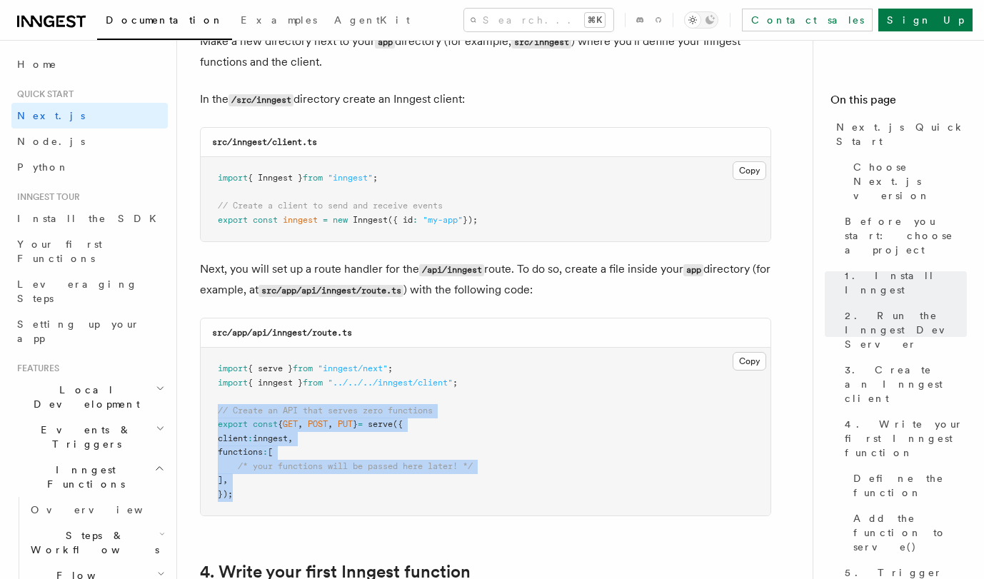
drag, startPoint x: 373, startPoint y: 494, endPoint x: 212, endPoint y: 413, distance: 180.4
click at [212, 413] on pre "import { serve } from "inngest/next" ; import { inngest } from "../../../innges…" at bounding box center [486, 432] width 570 height 168
click at [313, 416] on span "// Create an API that serves zero functions" at bounding box center [325, 411] width 215 height 10
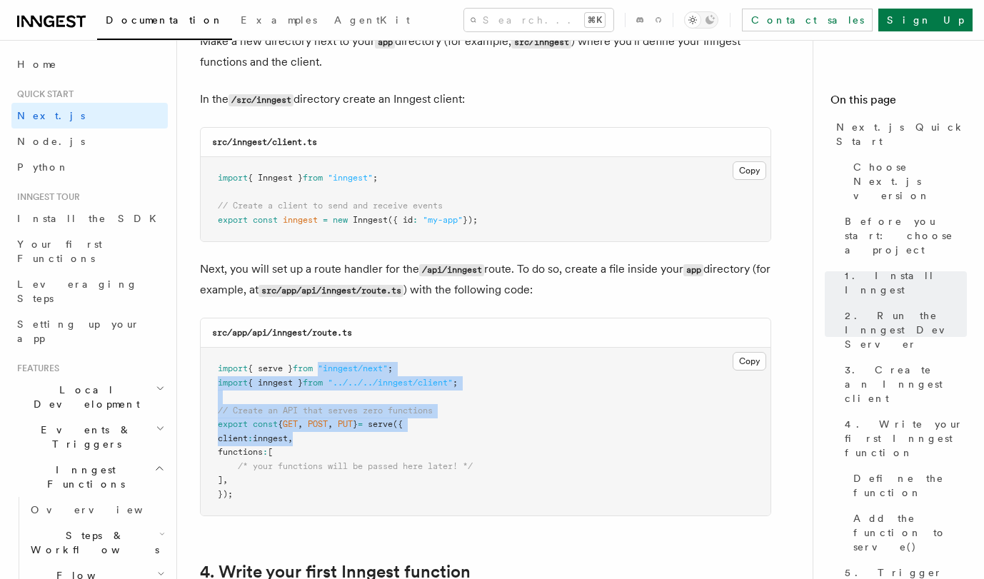
drag, startPoint x: 329, startPoint y: 372, endPoint x: 440, endPoint y: 444, distance: 132.1
click at [443, 443] on pre "import { serve } from "inngest/next" ; import { inngest } from "../../../innges…" at bounding box center [486, 432] width 570 height 168
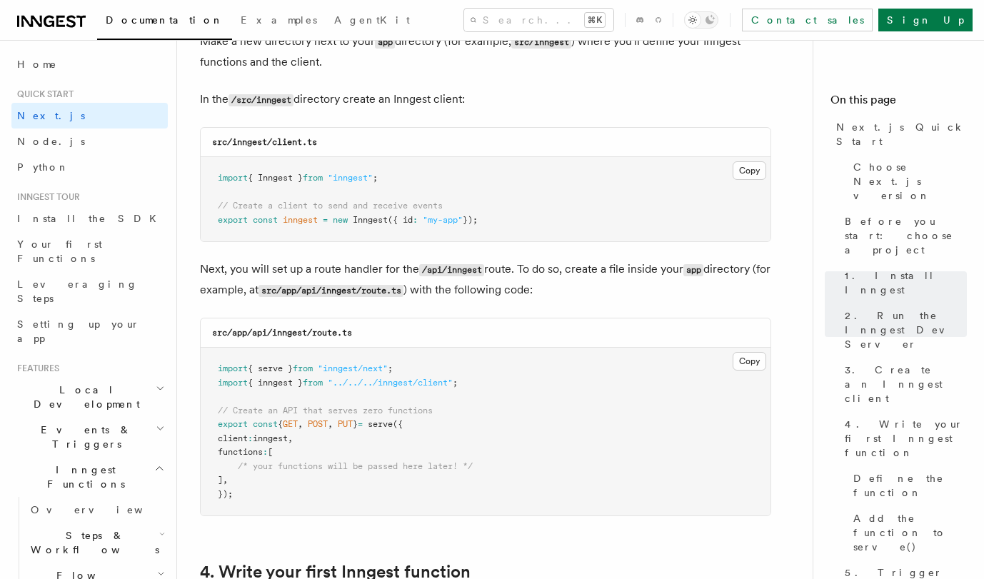
click at [312, 448] on pre "import { serve } from "inngest/next" ; import { inngest } from "../../../innges…" at bounding box center [486, 432] width 570 height 168
drag, startPoint x: 325, startPoint y: 443, endPoint x: 222, endPoint y: 439, distance: 102.9
click at [222, 439] on pre "import { serve } from "inngest/next" ; import { inngest } from "../../../innges…" at bounding box center [486, 432] width 570 height 168
click at [277, 489] on pre "import { serve } from "inngest/next" ; import { inngest } from "../../../innges…" at bounding box center [486, 432] width 570 height 168
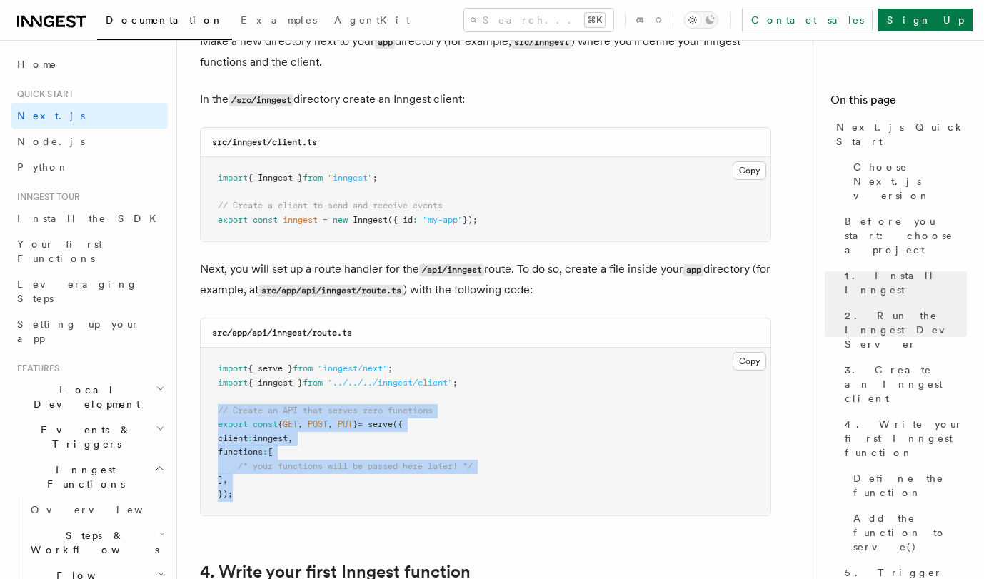
drag, startPoint x: 286, startPoint y: 508, endPoint x: 195, endPoint y: 411, distance: 132.8
click at [273, 477] on pre "import { serve } from "inngest/next" ; import { inngest } from "../../../innges…" at bounding box center [486, 432] width 570 height 168
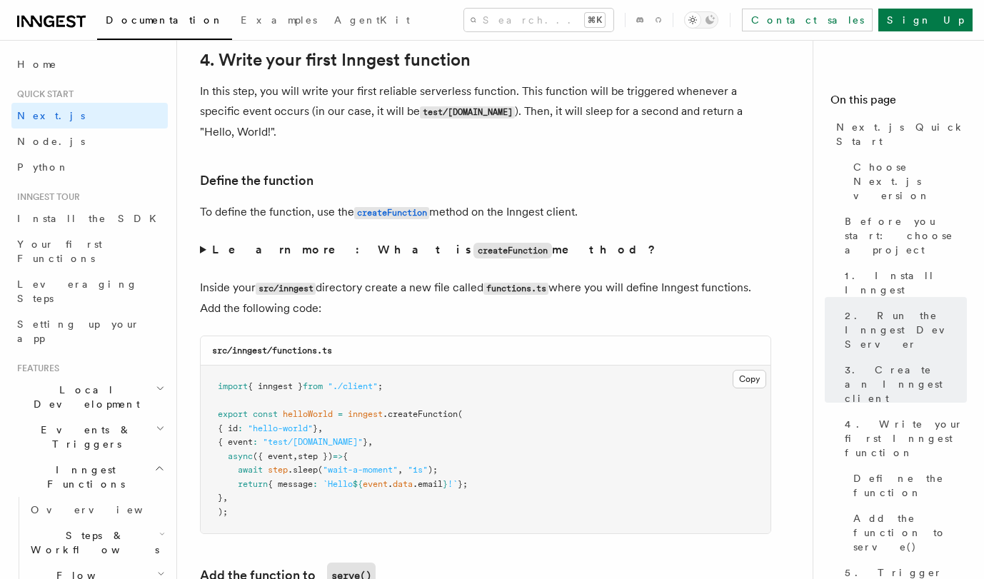
scroll to position [2315, 0]
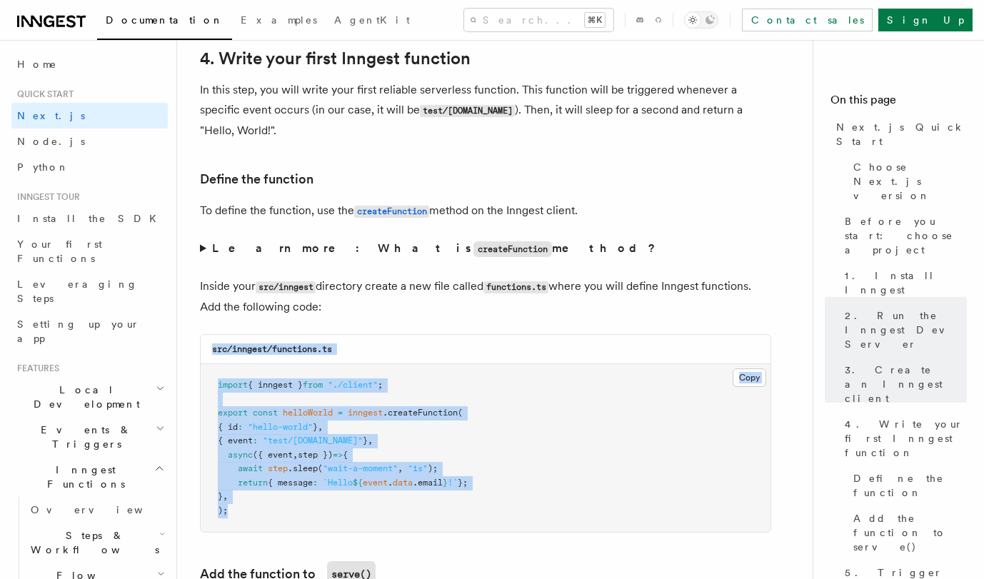
drag, startPoint x: 303, startPoint y: 523, endPoint x: 182, endPoint y: 339, distance: 220.0
click at [293, 456] on span "({ event" at bounding box center [273, 455] width 40 height 10
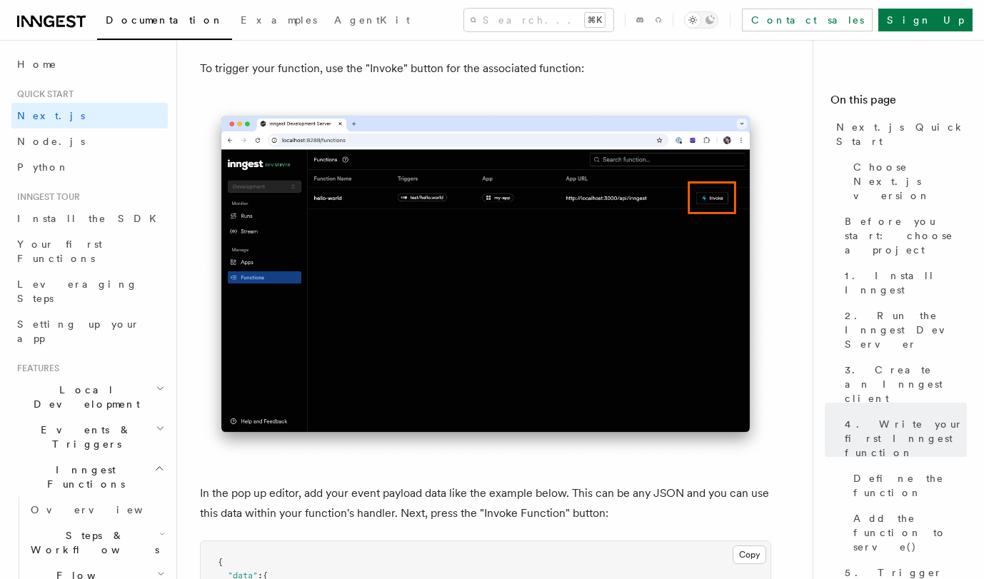
scroll to position [4128, 0]
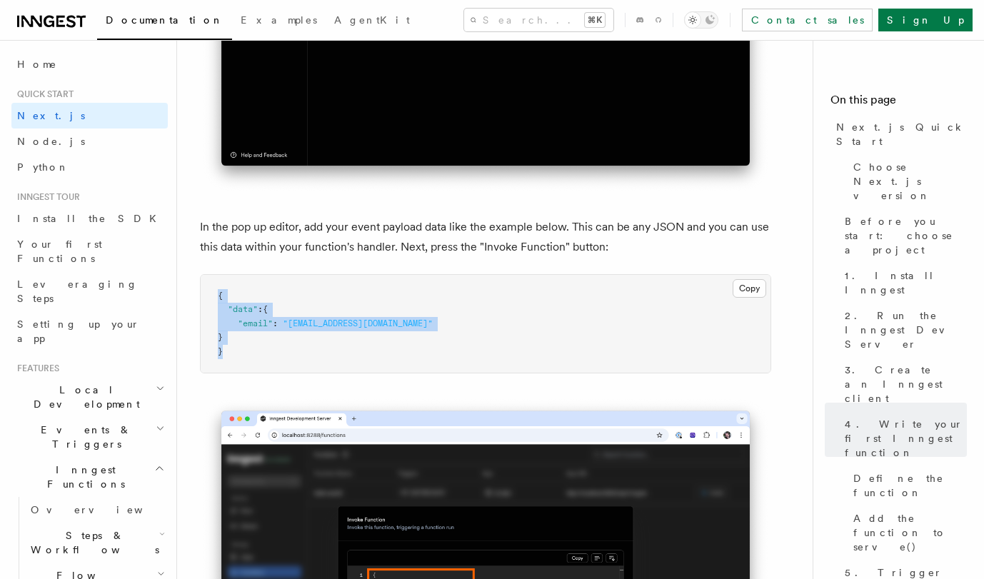
drag, startPoint x: 270, startPoint y: 354, endPoint x: 198, endPoint y: 280, distance: 103.0
click at [308, 301] on pre "{ "data" : { "email" : "test@example.com" } }" at bounding box center [486, 324] width 570 height 99
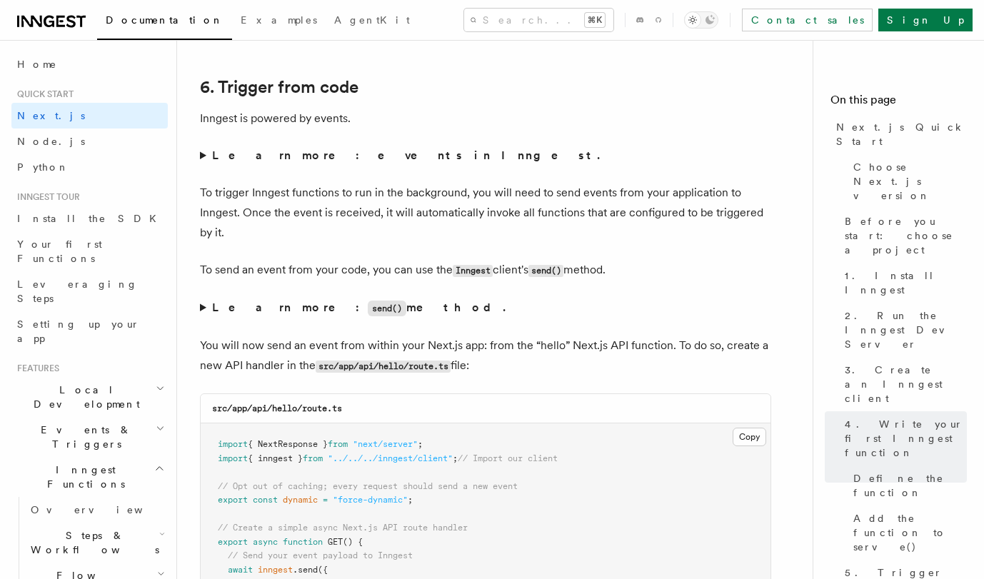
scroll to position [7207, 0]
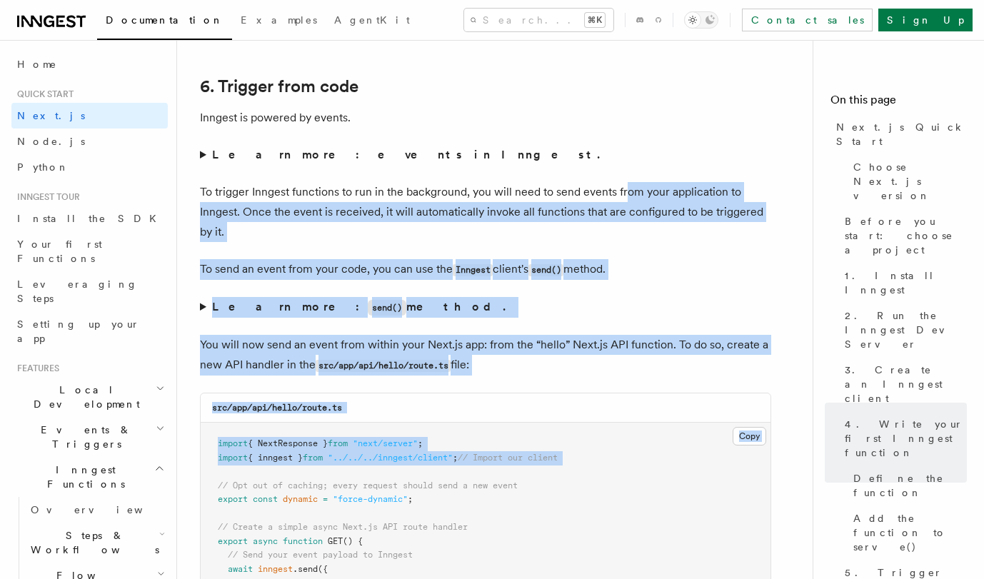
drag, startPoint x: 627, startPoint y: 195, endPoint x: 660, endPoint y: 478, distance: 284.7
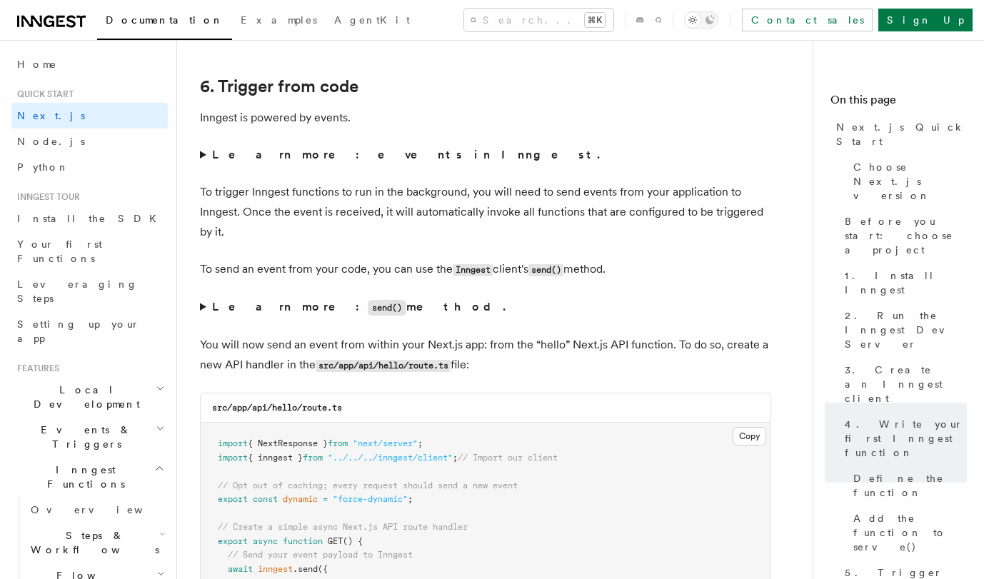
drag, startPoint x: 528, startPoint y: 377, endPoint x: 480, endPoint y: 166, distance: 216.8
click at [480, 165] on summary "Learn more: events in Inngest." at bounding box center [485, 155] width 571 height 20
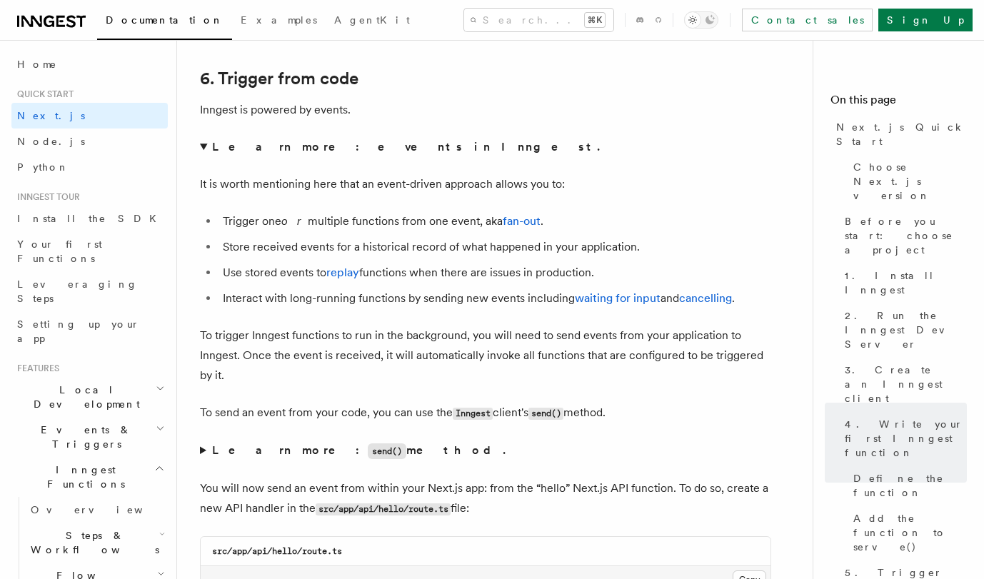
scroll to position [7216, 0]
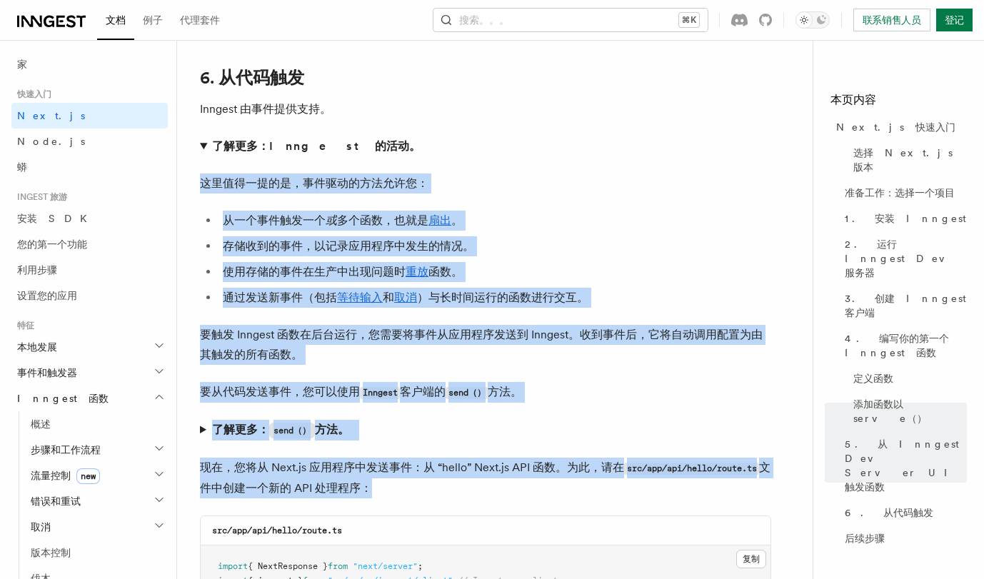
drag, startPoint x: 495, startPoint y: 142, endPoint x: 521, endPoint y: 517, distance: 375.7
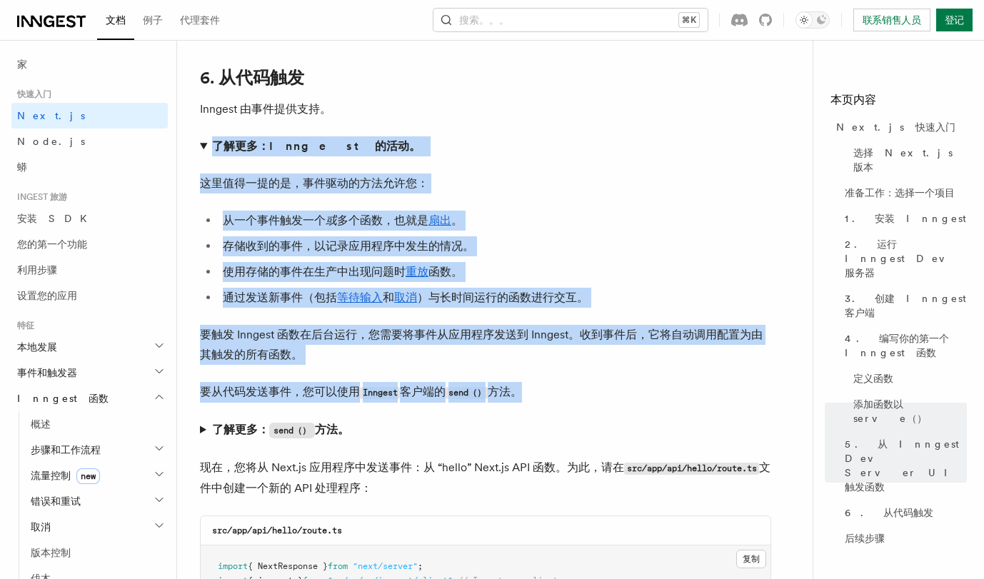
drag, startPoint x: 498, startPoint y: 286, endPoint x: 530, endPoint y: 388, distance: 107.0
click at [530, 388] on p "要从代码发送事件，您可以使用 Inngest 客户端的 send（） 方法。" at bounding box center [485, 392] width 571 height 21
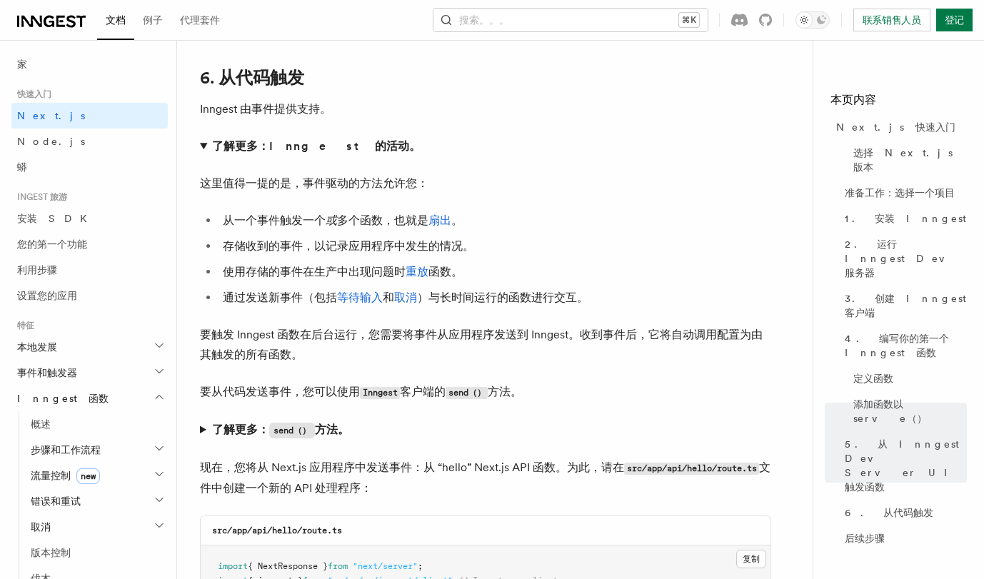
drag, startPoint x: 530, startPoint y: 388, endPoint x: 563, endPoint y: 538, distance: 152.8
click at [563, 498] on p "现在，您将从 Next.js 应用程序中发送事件：从 “hello” Next.js API 函数。为此，请在 src/app/api/hello/route…" at bounding box center [485, 478] width 571 height 41
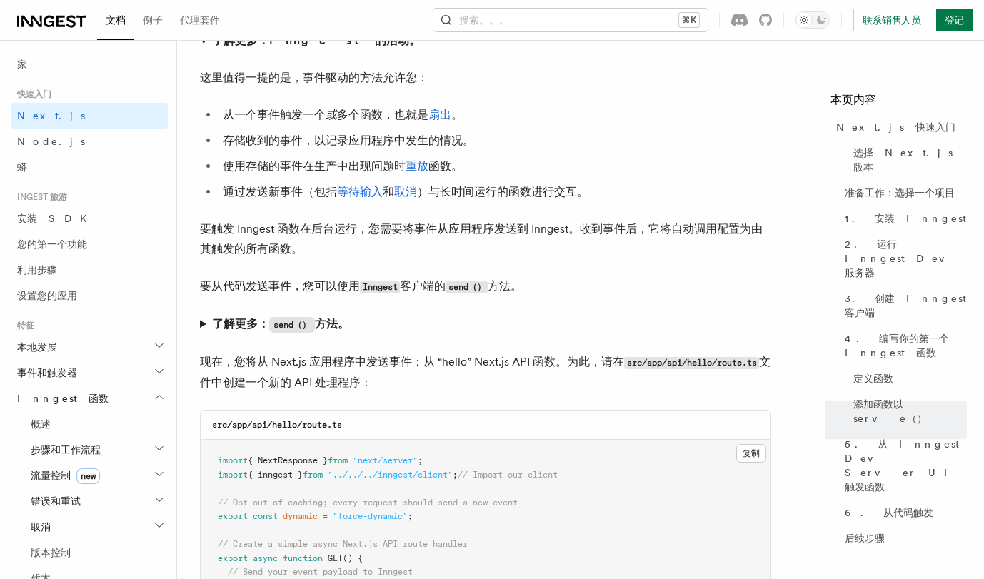
scroll to position [7323, 0]
click at [205, 330] on summary "了解更多： send（） 方法。" at bounding box center [485, 323] width 571 height 21
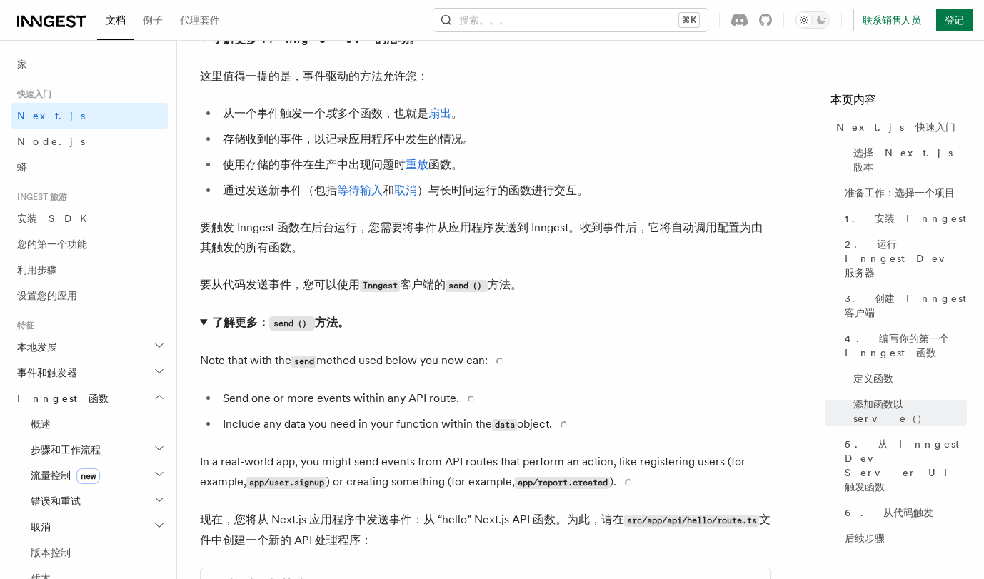
click at [200, 328] on summary "了解更多： send（） 方法。" at bounding box center [485, 323] width 571 height 21
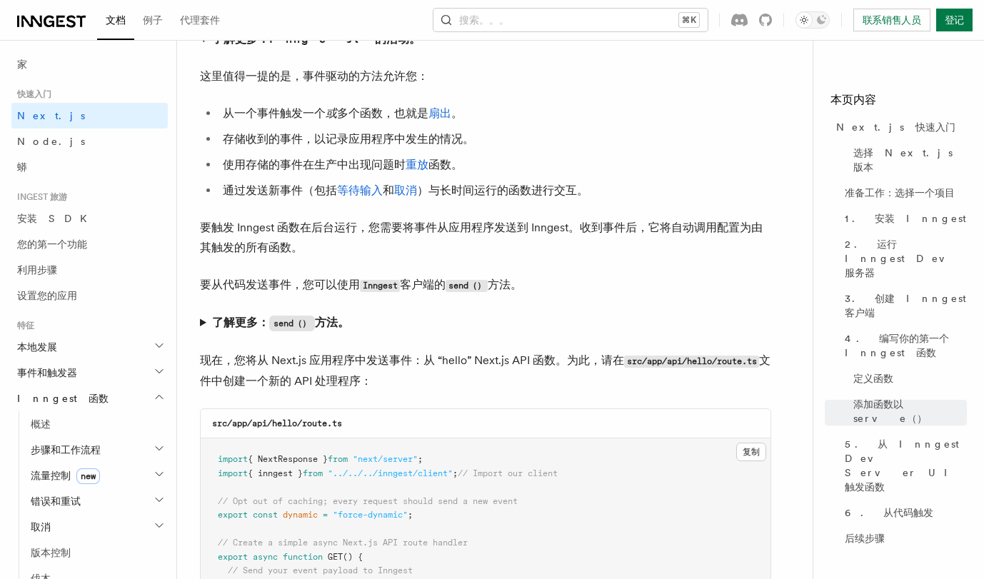
drag, startPoint x: 592, startPoint y: 87, endPoint x: 635, endPoint y: 394, distance: 310.0
click at [635, 391] on p "现在，您将从 Next.js 应用程序中发送事件：从 “hello” Next.js API 函数。为此，请在 src/app/api/hello/route…" at bounding box center [485, 371] width 571 height 41
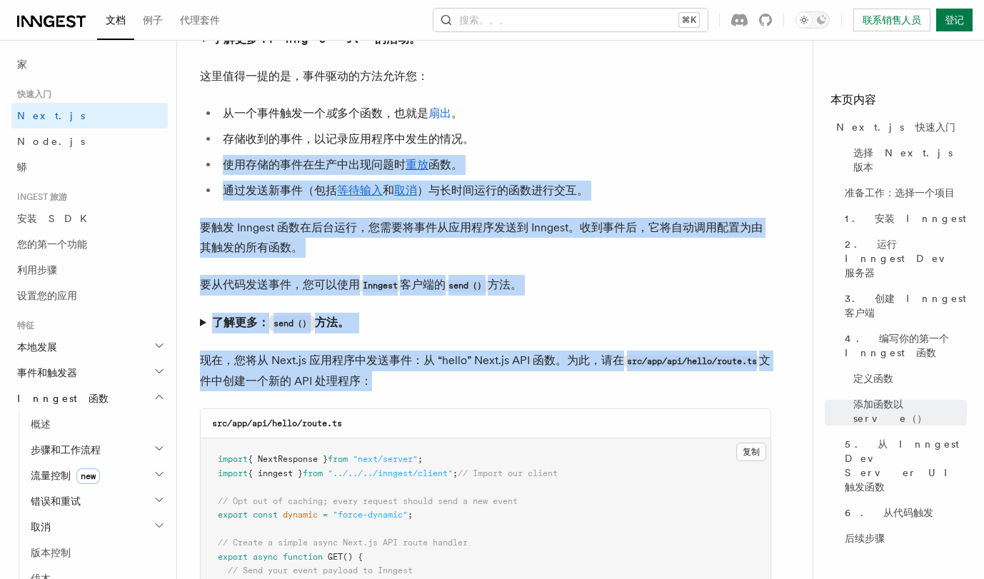
drag, startPoint x: 635, startPoint y: 394, endPoint x: 595, endPoint y: 150, distance: 247.4
click at [595, 149] on li "存储收到的事件，以记录应用程序中发生的情况。" at bounding box center [494, 139] width 553 height 20
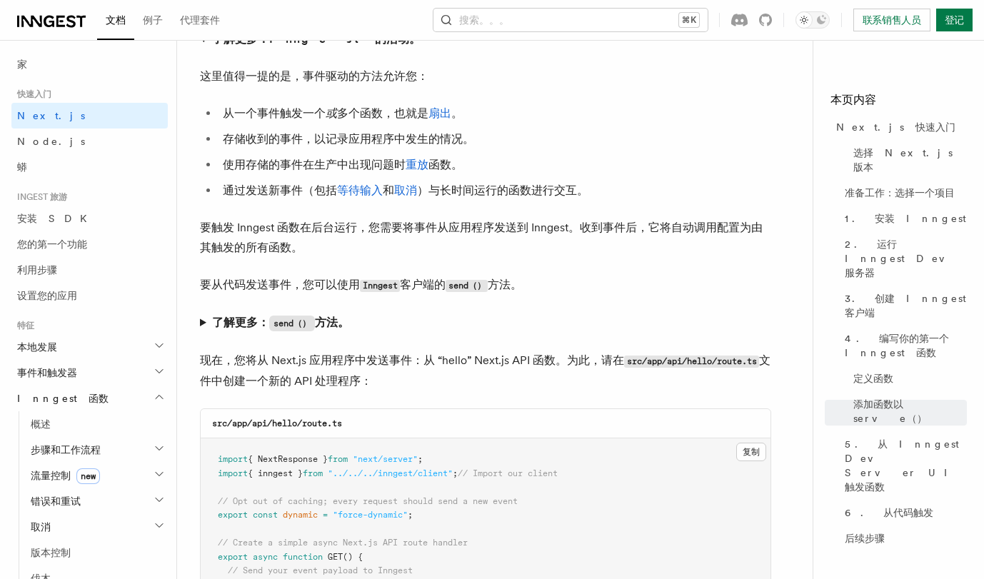
click at [510, 167] on li "使用存储的事件在生产中出现问题时 重放 函数。" at bounding box center [494, 165] width 553 height 20
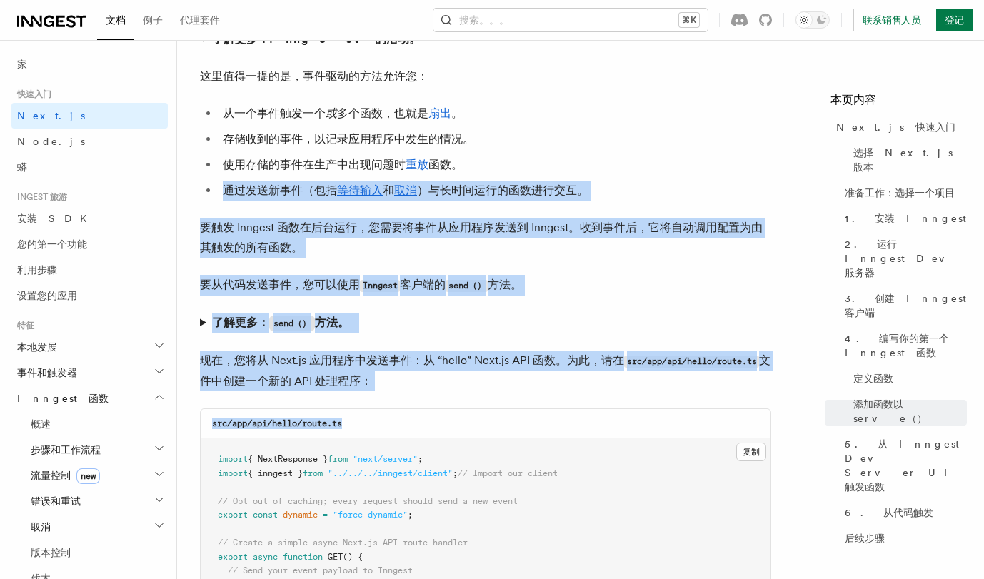
drag, startPoint x: 530, startPoint y: 419, endPoint x: 531, endPoint y: 434, distance: 15.0
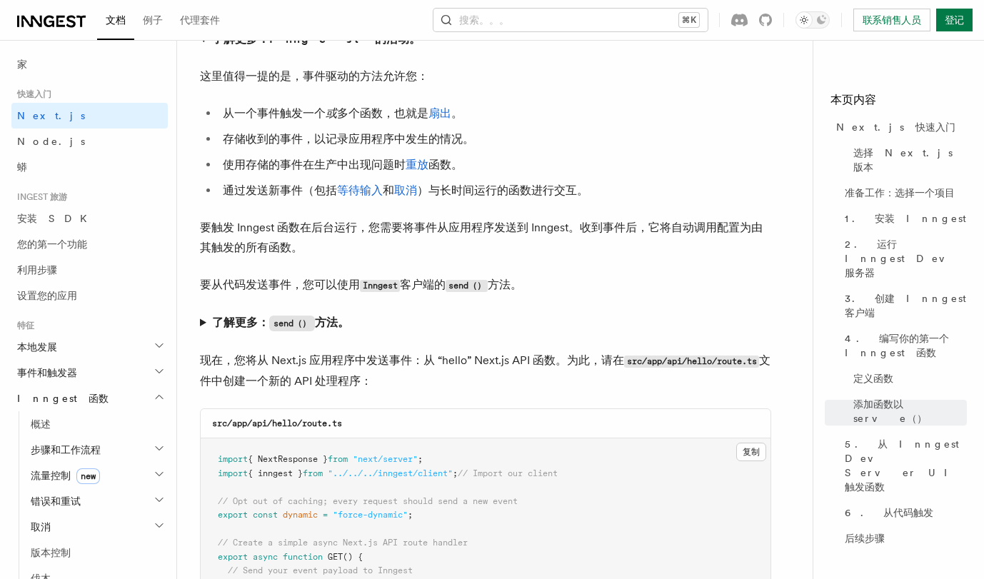
click at [546, 391] on p "现在，您将从 Next.js 应用程序中发送事件：从 “hello” Next.js API 函数。为此，请在 src/app/api/hello/route…" at bounding box center [485, 371] width 571 height 41
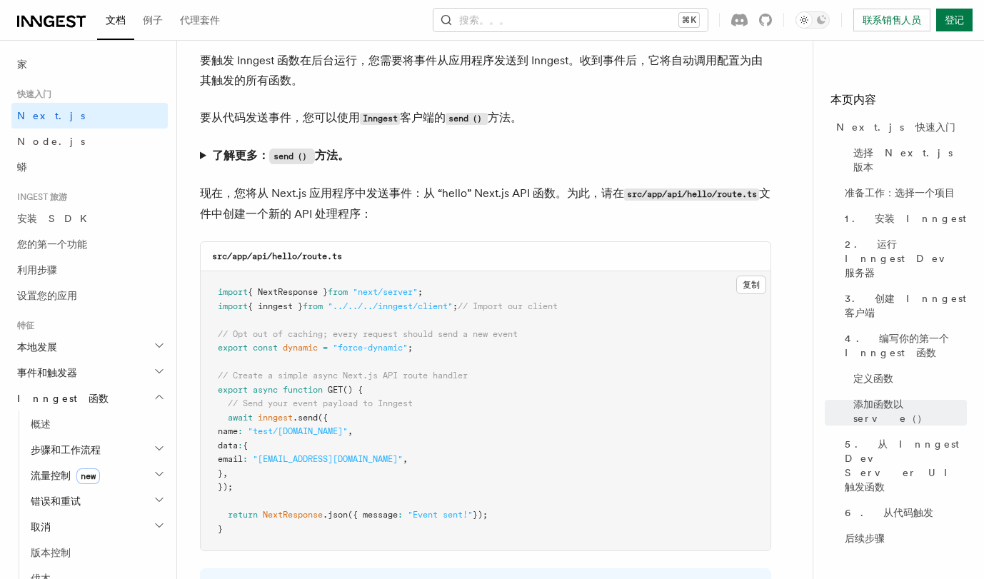
scroll to position [7324, 0]
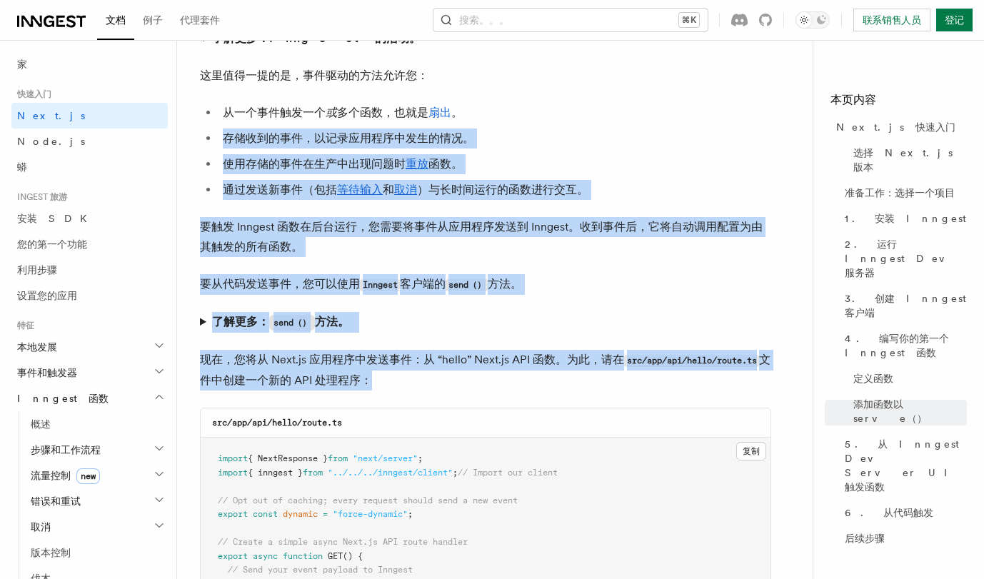
drag, startPoint x: 551, startPoint y: 388, endPoint x: 551, endPoint y: 114, distance: 273.4
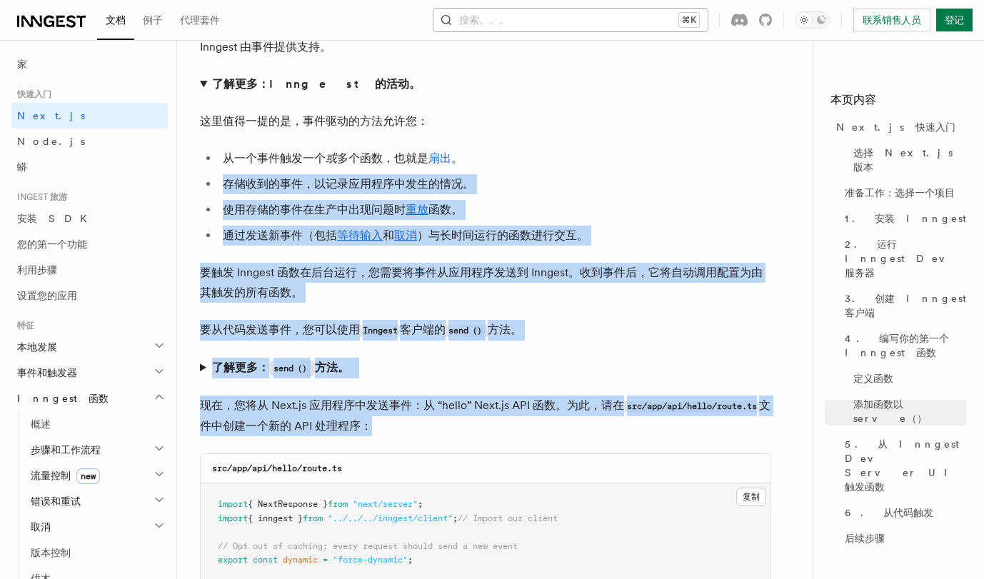
scroll to position [0, 0]
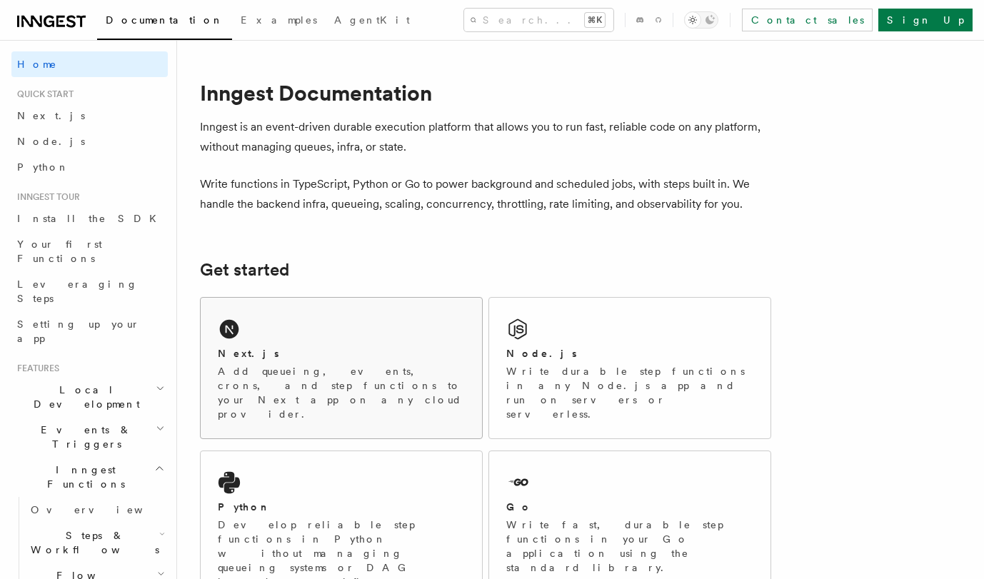
click at [351, 356] on div "Next.js" at bounding box center [341, 353] width 247 height 15
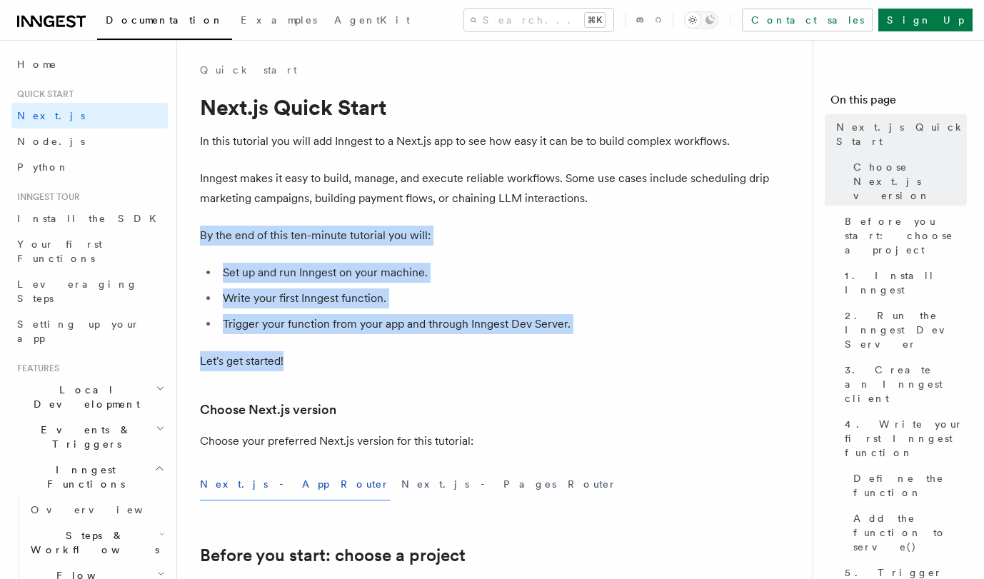
drag, startPoint x: 293, startPoint y: 225, endPoint x: 431, endPoint y: 399, distance: 221.7
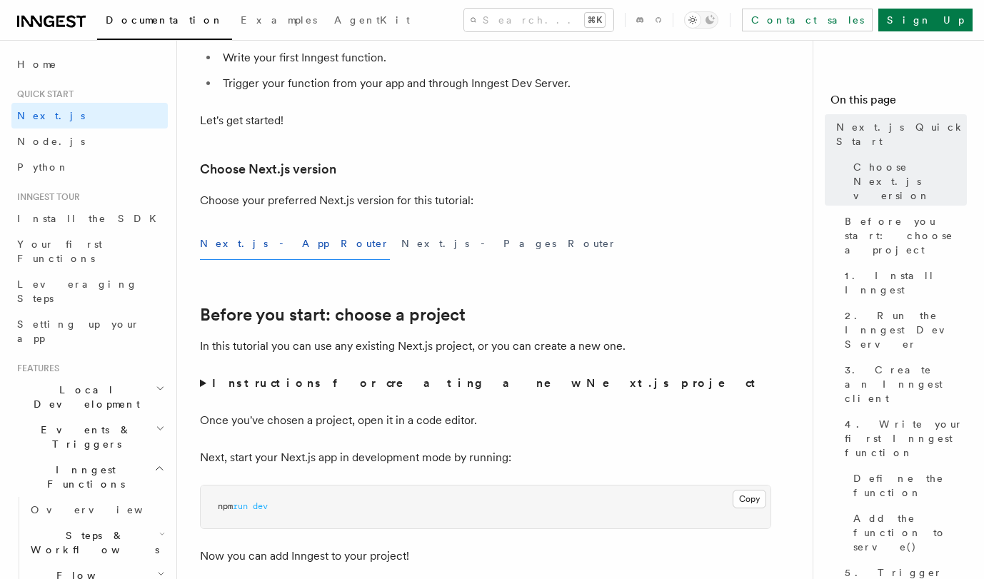
scroll to position [241, 0]
